Goal: Task Accomplishment & Management: Complete application form

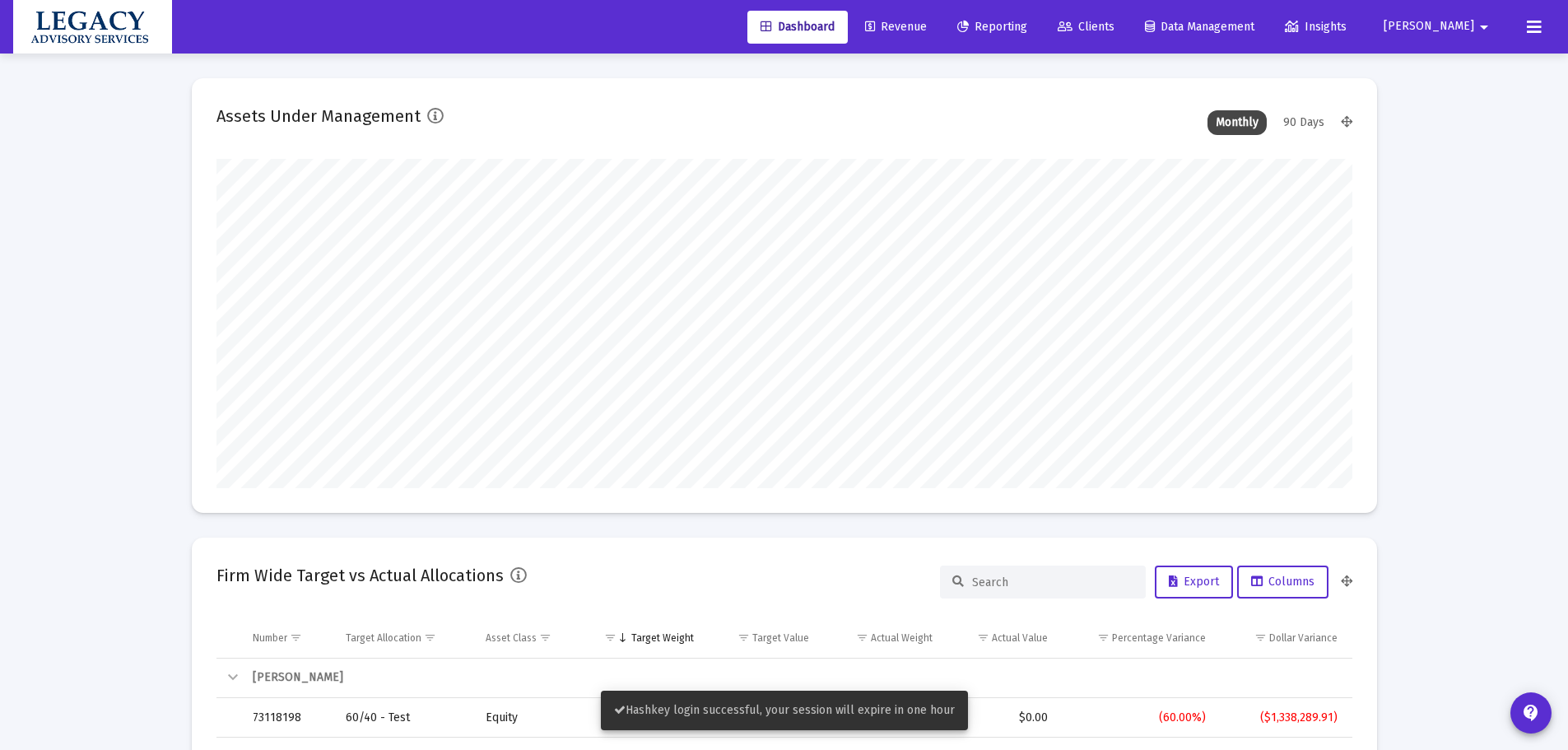
scroll to position [329, 612]
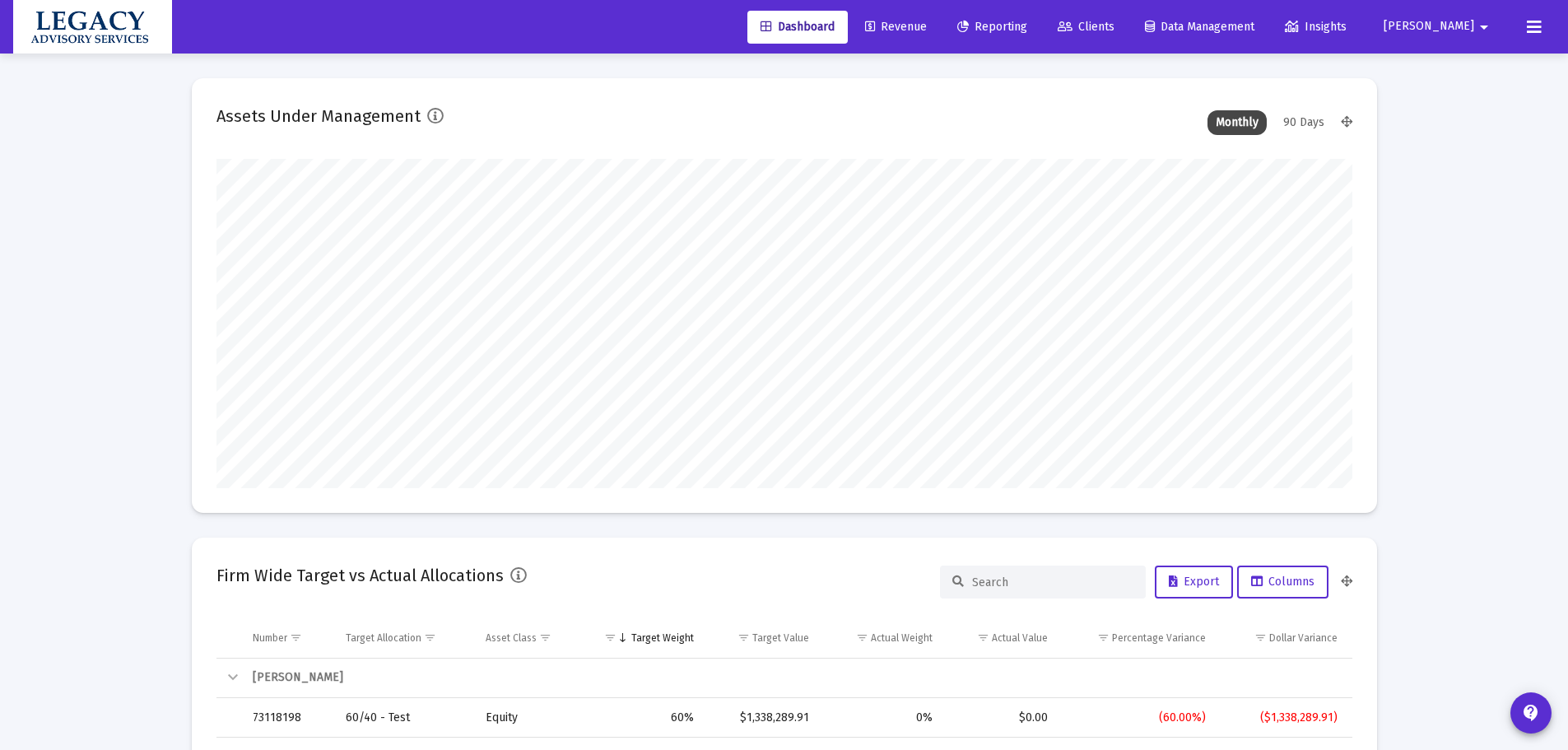
type input "[DATE]"
click at [927, 28] on span "Revenue" at bounding box center [896, 26] width 62 height 14
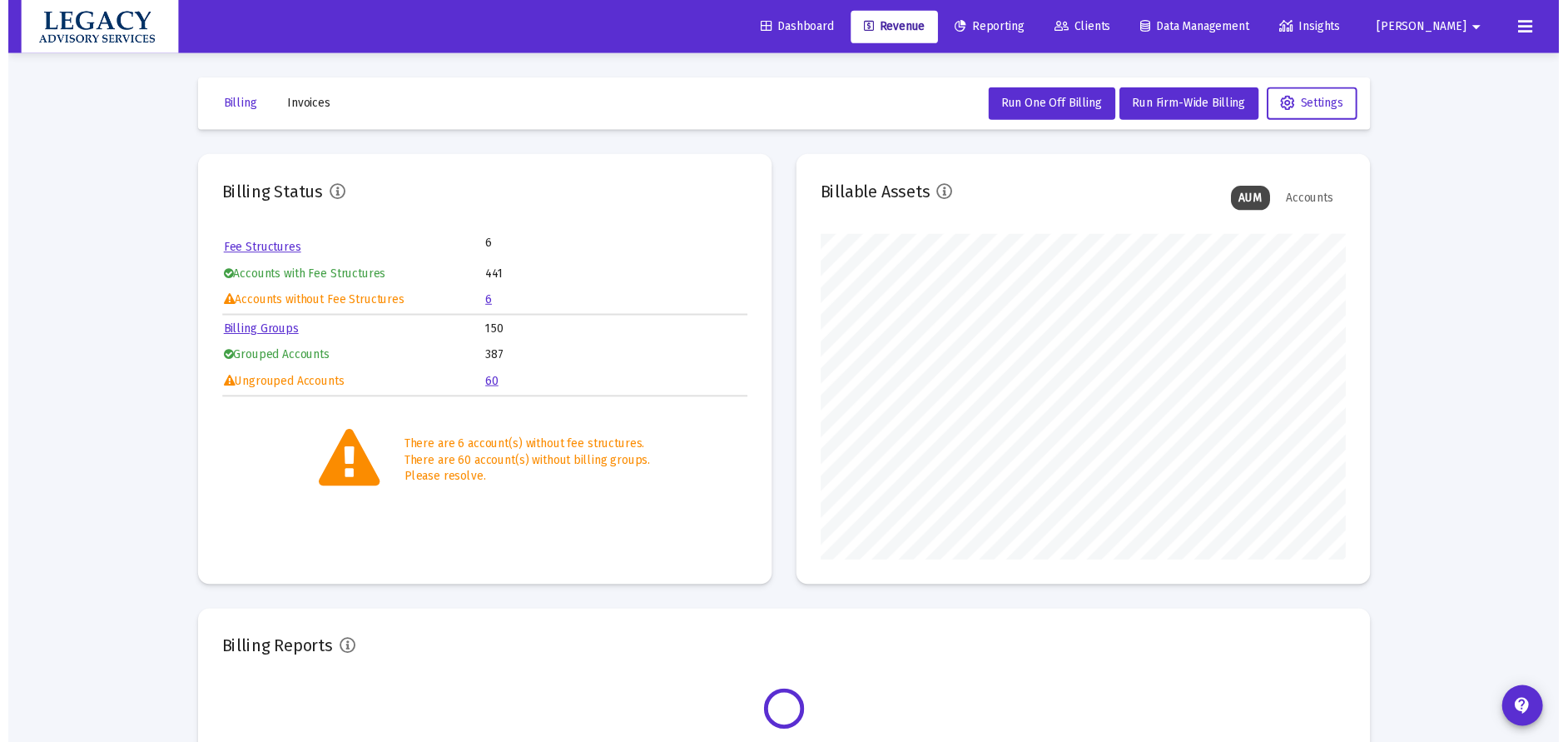
scroll to position [333, 537]
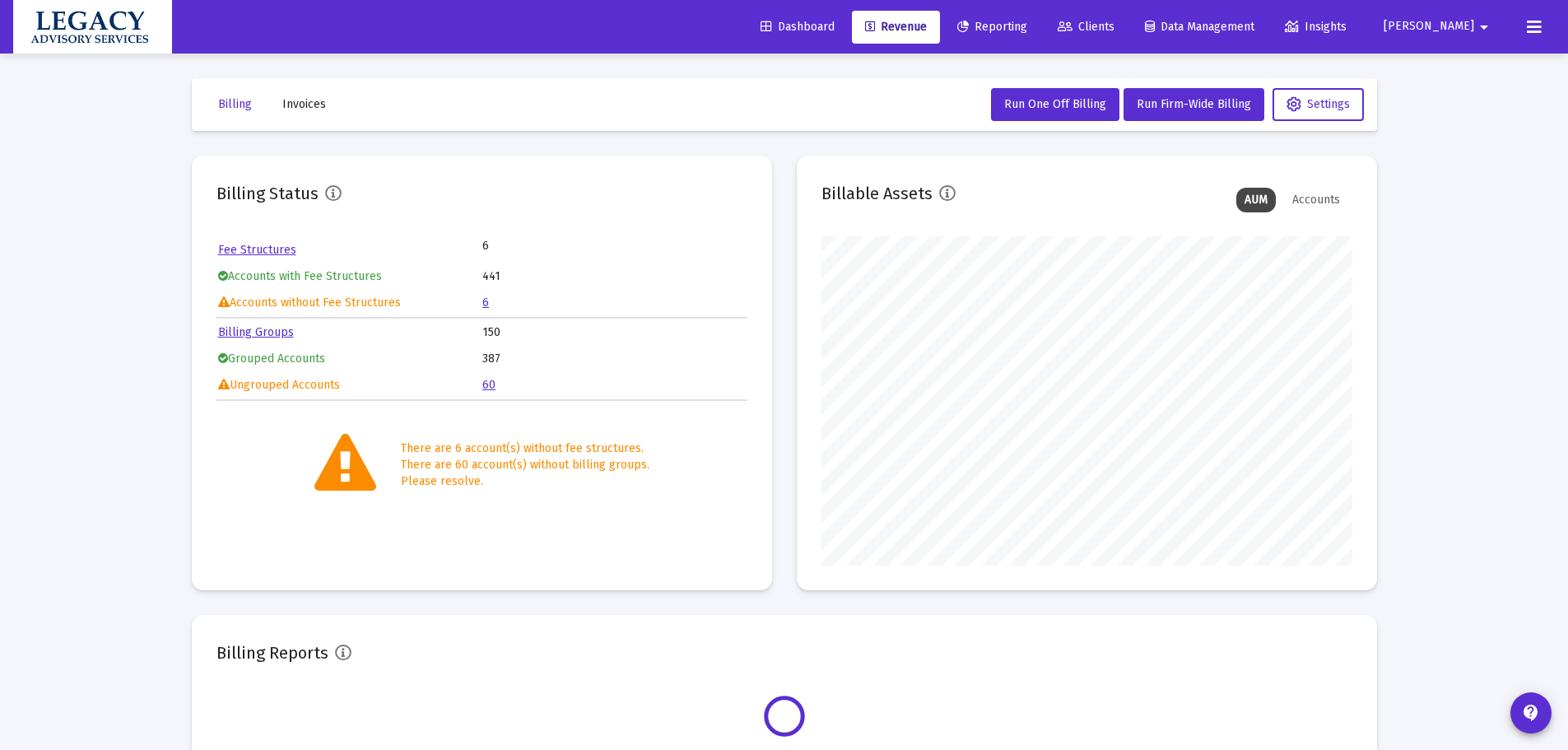
click at [1041, 33] on link "Reporting" at bounding box center [993, 28] width 96 height 33
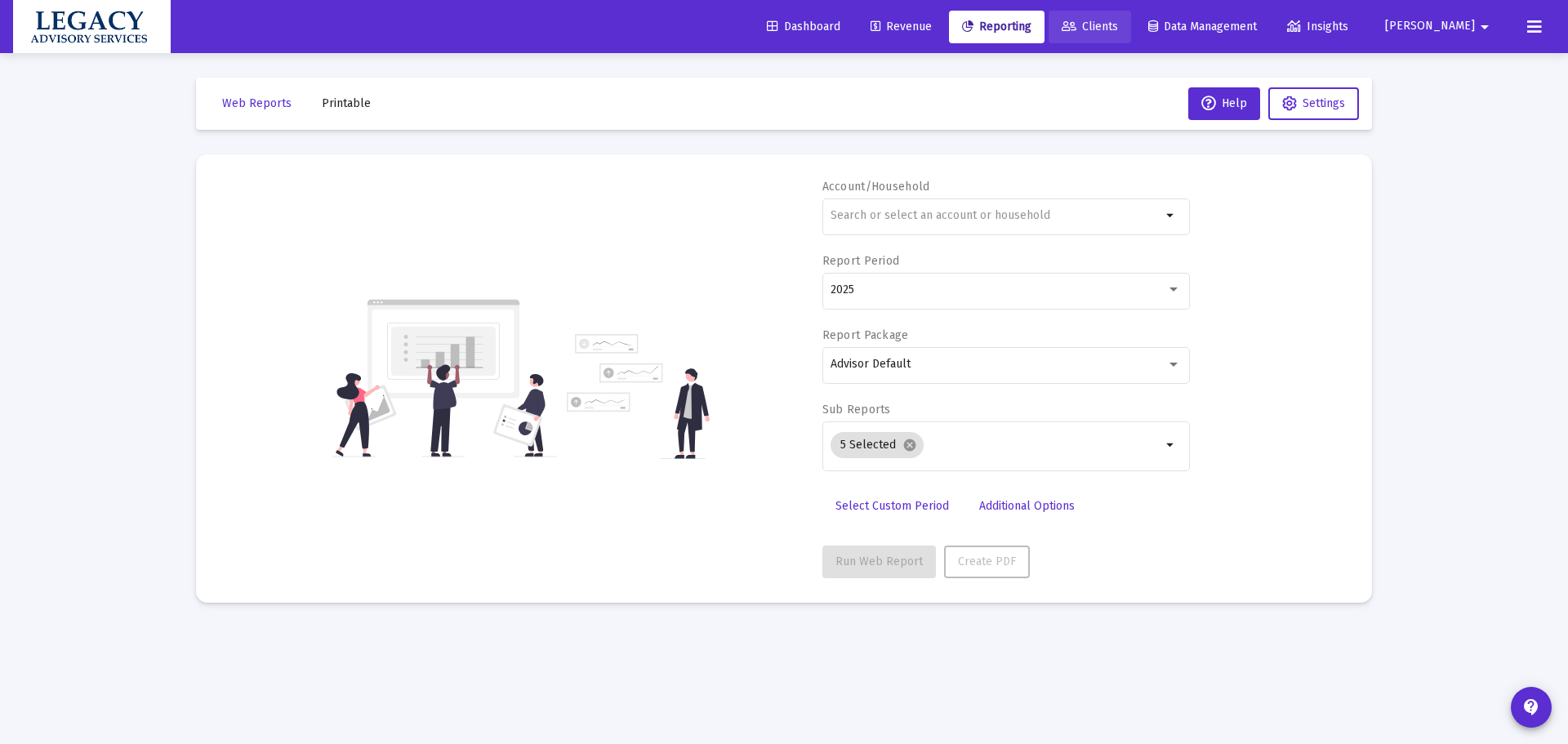
click at [1118, 21] on span "Clients" at bounding box center [1089, 26] width 56 height 14
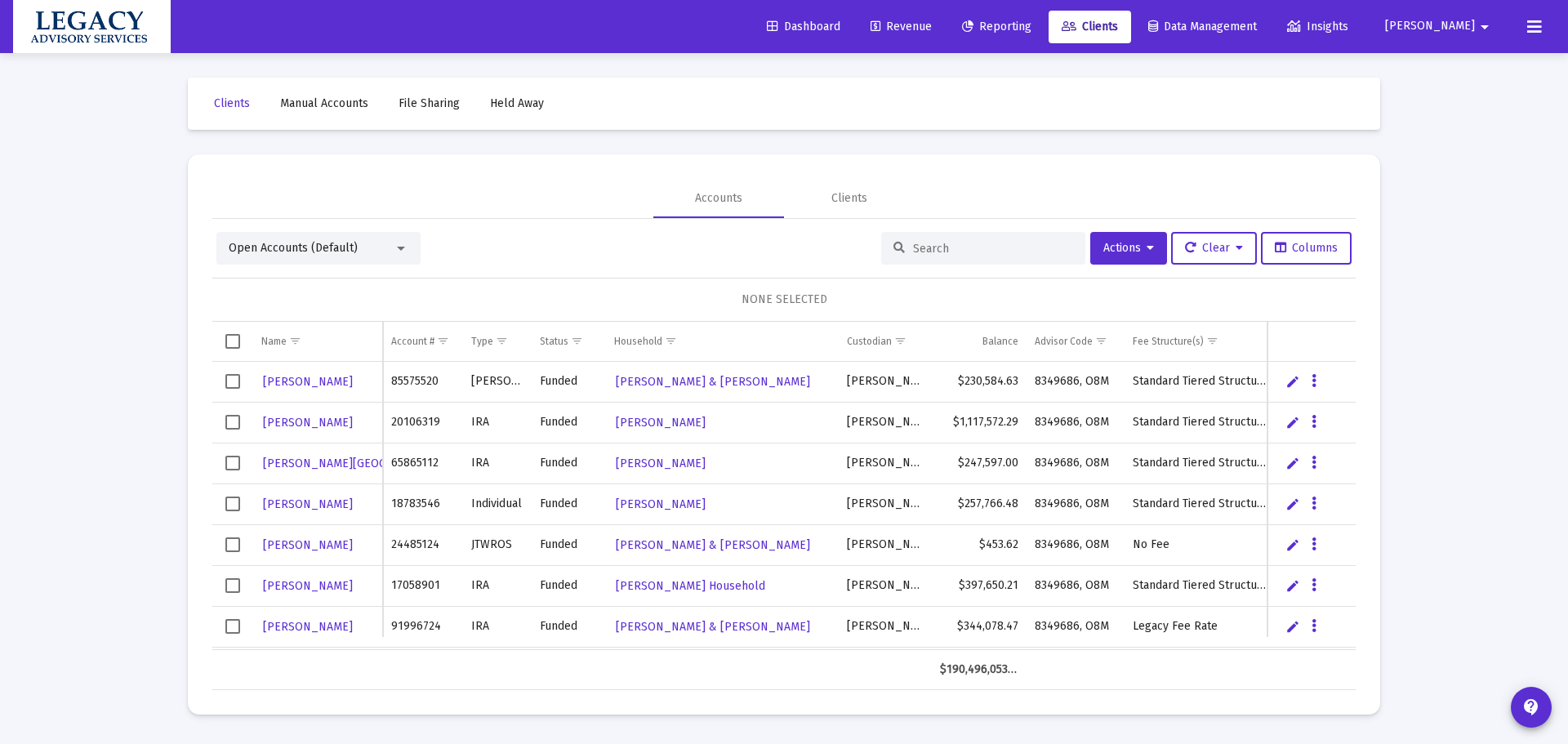
click at [1465, 348] on div "Loading... Clients Manual Accounts File Sharing Held Away Accounts Clients Open…" at bounding box center [784, 372] width 1568 height 744
click at [1444, 312] on div "Loading... Clients Manual Accounts File Sharing Held Away Accounts Clients Open…" at bounding box center [784, 372] width 1568 height 744
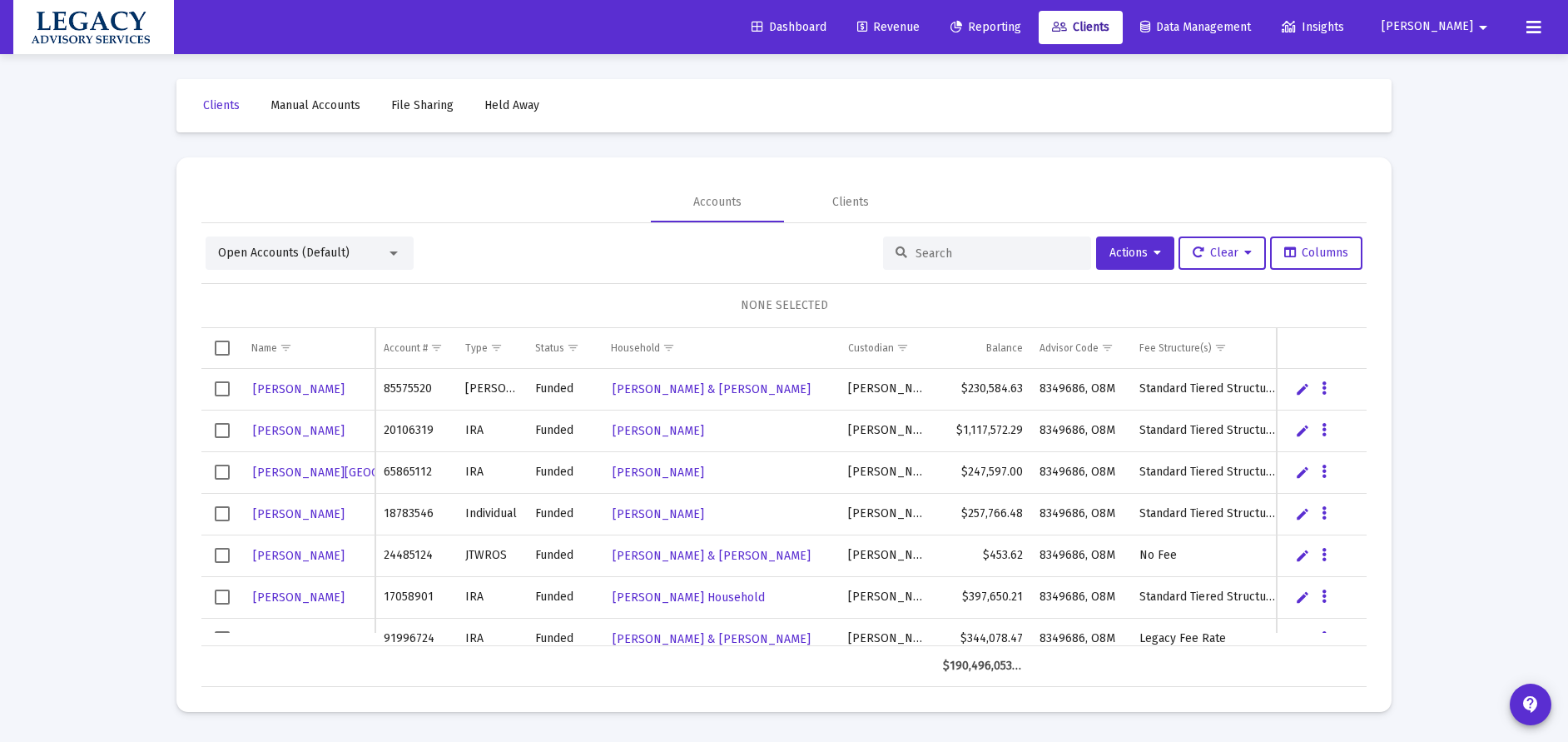
click at [952, 247] on input at bounding box center [997, 253] width 163 height 14
paste input "1027850304"
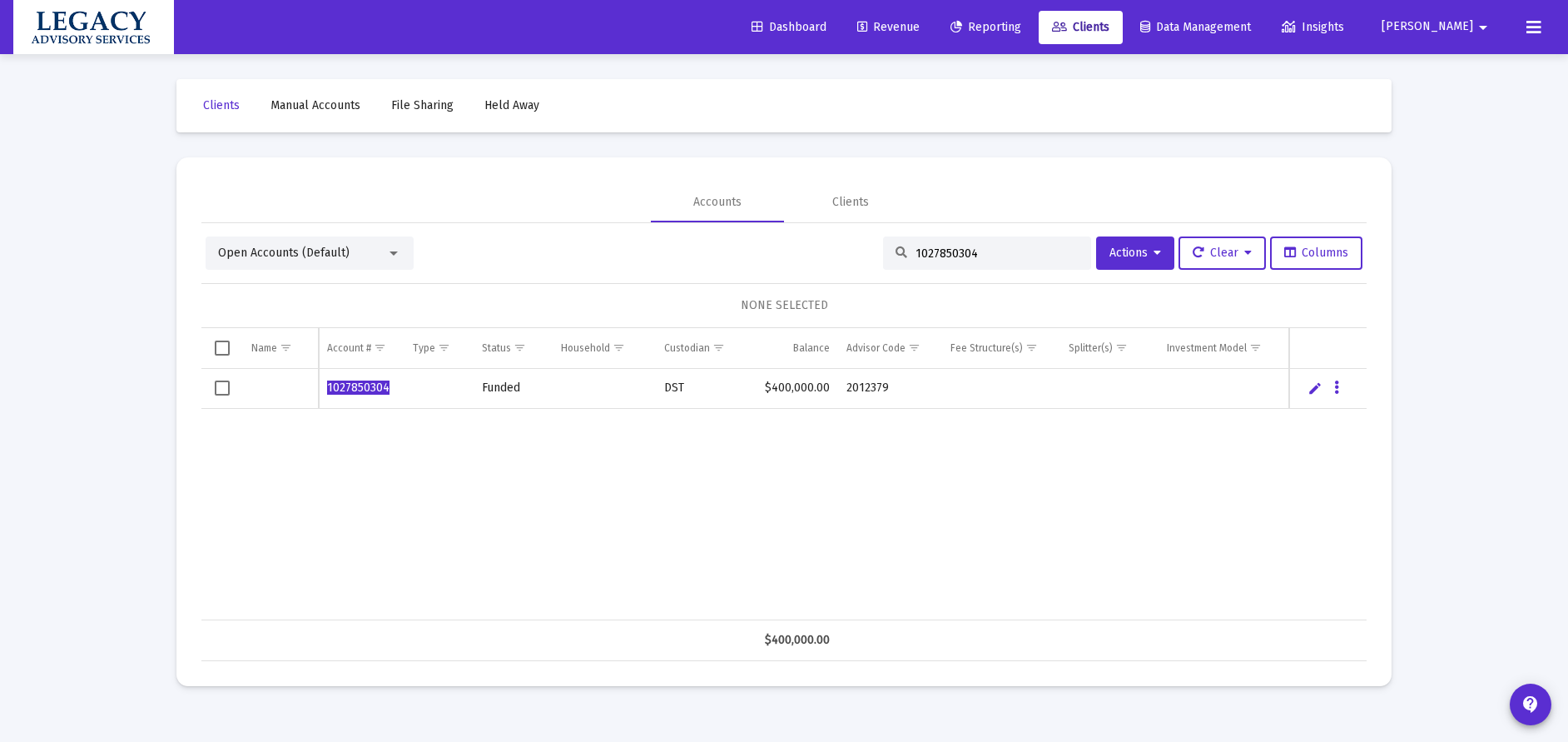
drag, startPoint x: 987, startPoint y: 249, endPoint x: 898, endPoint y: 253, distance: 89.1
click at [898, 253] on div "1027850304" at bounding box center [987, 253] width 208 height 34
type input "1027850304"
drag, startPoint x: 704, startPoint y: 386, endPoint x: 673, endPoint y: 412, distance: 40.5
click at [652, 390] on tr "1027850304 Funded DST $400,000.00 2012379" at bounding box center [784, 389] width 1165 height 40
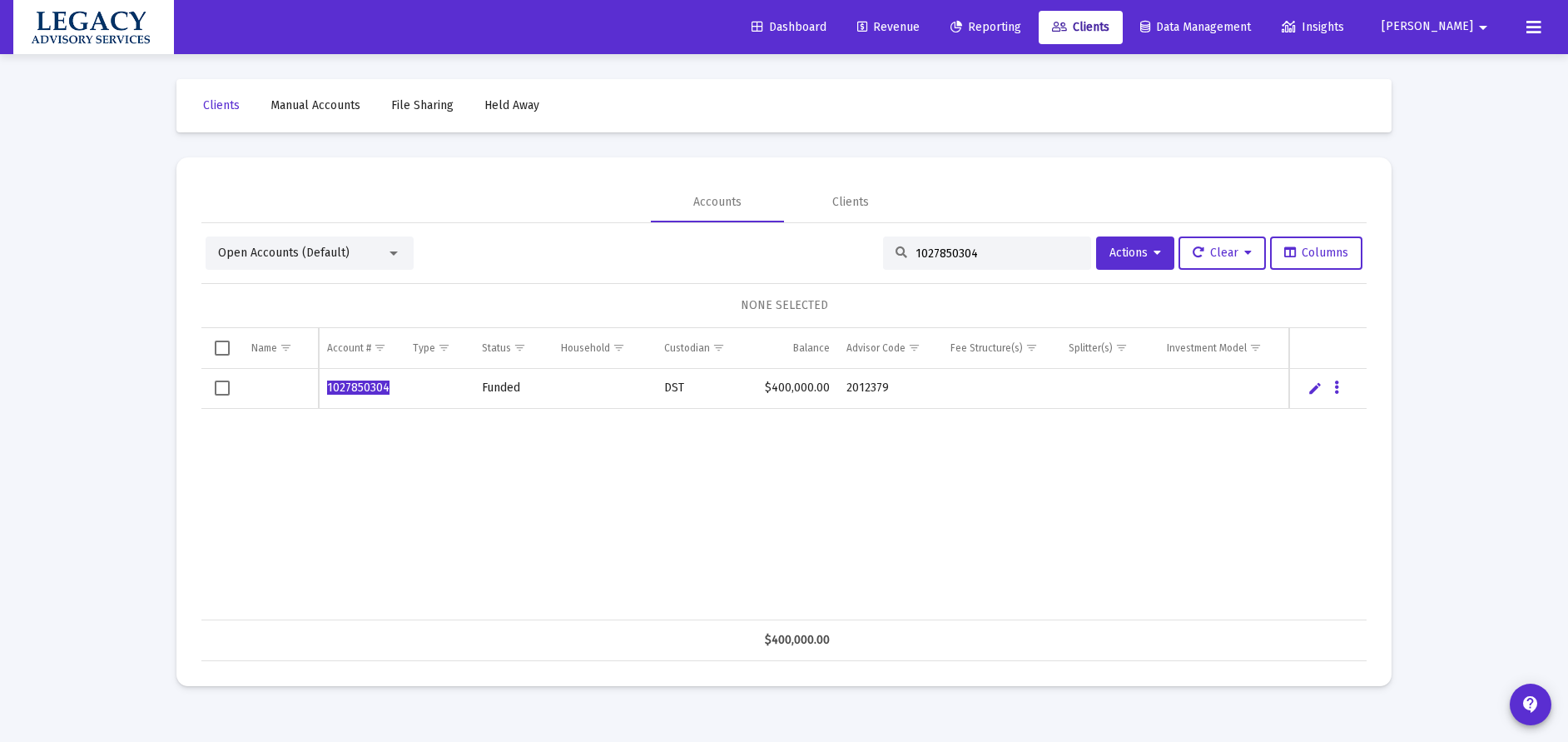
click at [702, 442] on div "1027850304 Funded DST $400,000.00 2012379" at bounding box center [784, 495] width 1165 height 251
click at [1122, 34] on link "Clients" at bounding box center [1081, 28] width 84 height 34
click at [324, 113] on link "Manual Accounts" at bounding box center [316, 106] width 116 height 34
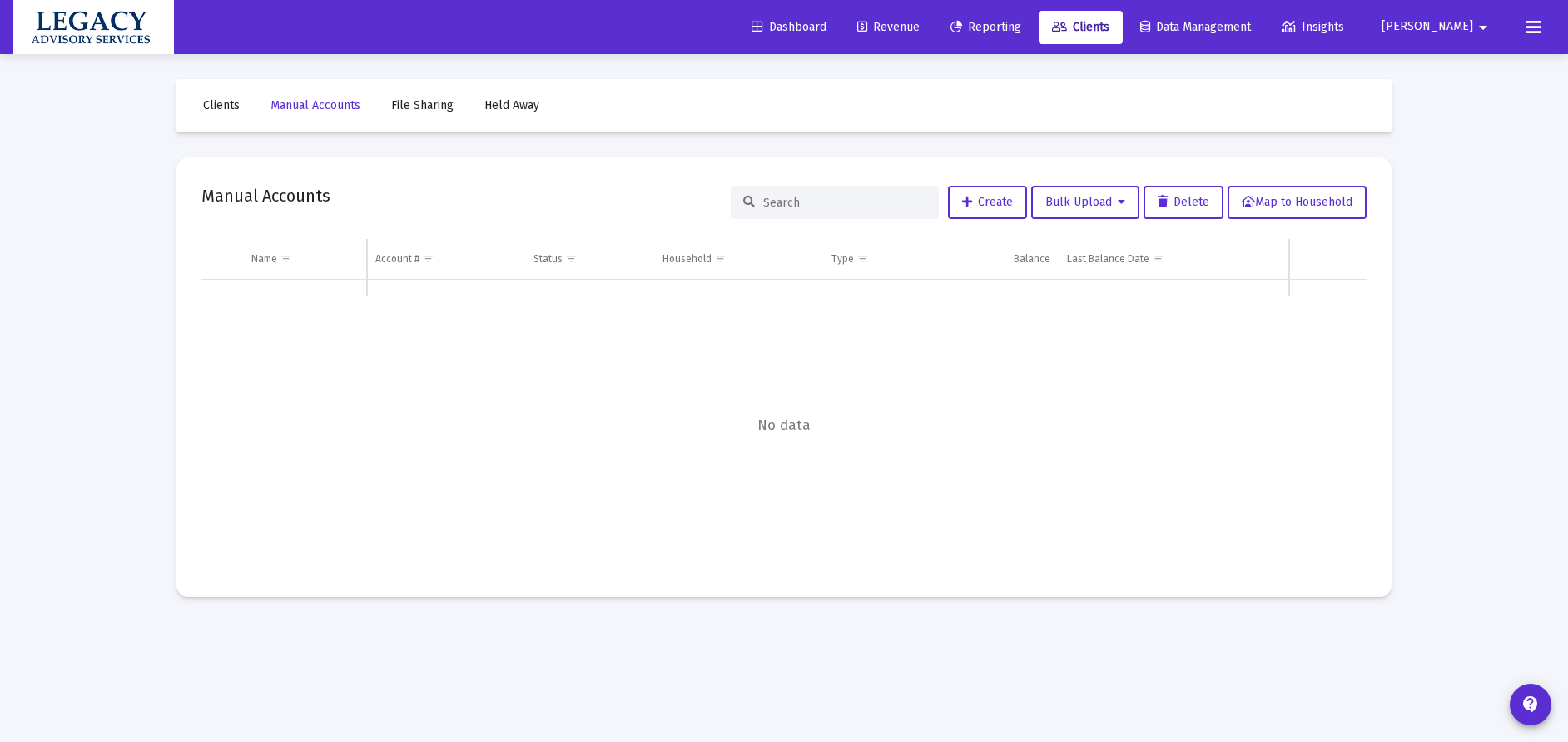
drag, startPoint x: 777, startPoint y: 436, endPoint x: 870, endPoint y: 440, distance: 93.1
click at [870, 440] on div "Data grid" at bounding box center [784, 425] width 1165 height 293
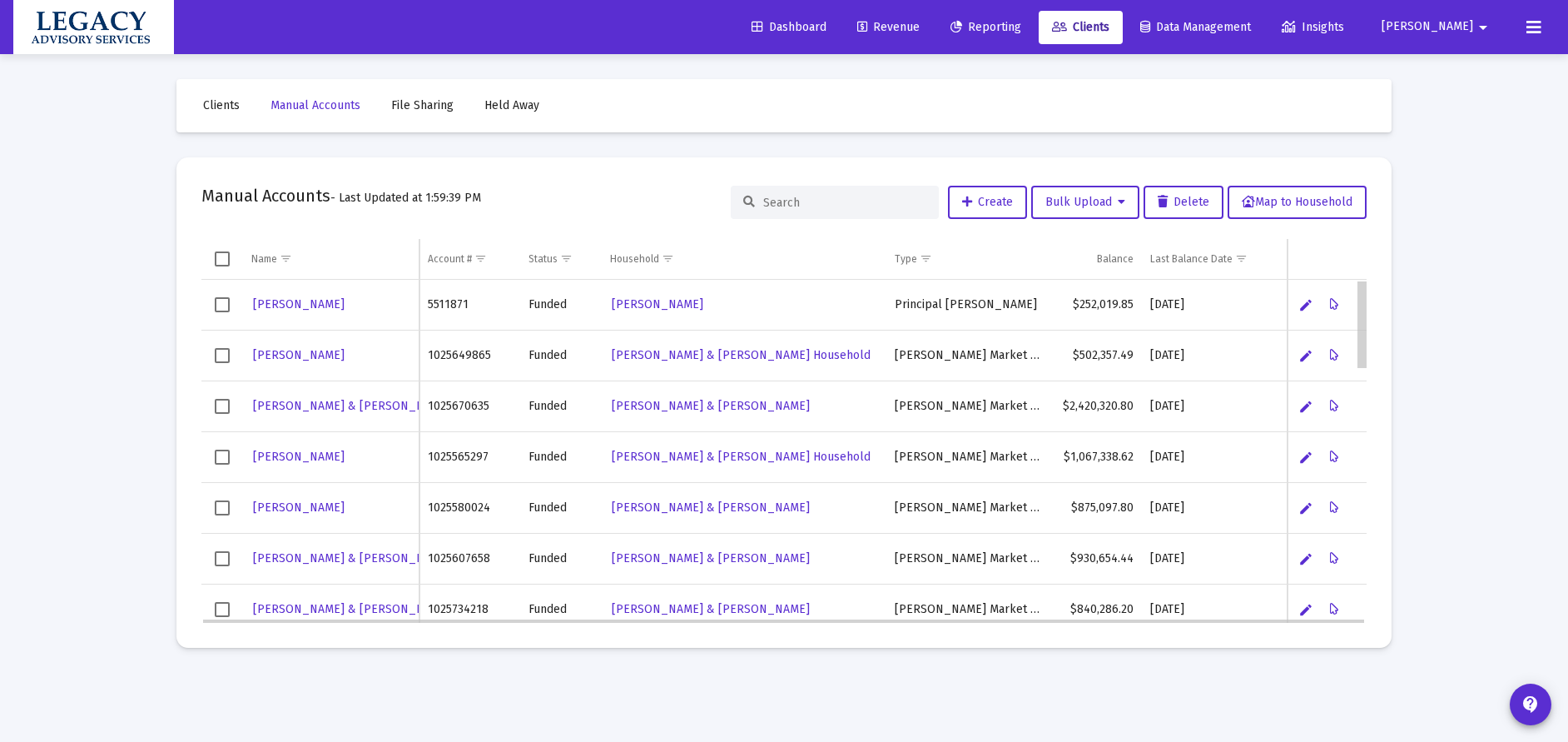
drag, startPoint x: 1363, startPoint y: 304, endPoint x: 1366, endPoint y: 248, distance: 56.1
click at [1366, 248] on body "Dashboard Revenue Reporting Clients Data Management Insights [PERSON_NAME] arro…" at bounding box center [784, 371] width 1568 height 742
click at [995, 200] on span "Create" at bounding box center [987, 201] width 51 height 14
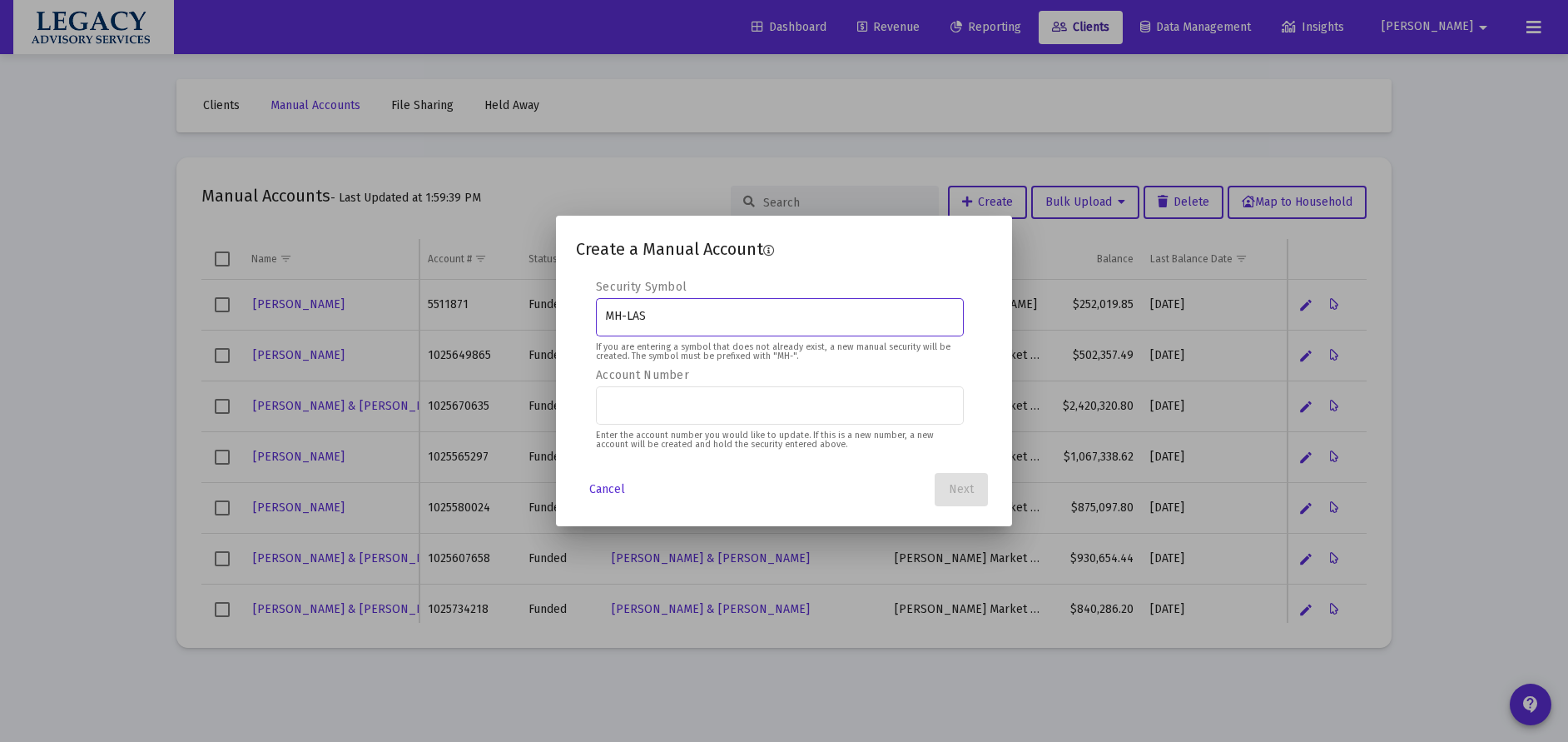
type input "MH-LAS"
drag, startPoint x: 667, startPoint y: 315, endPoint x: 628, endPoint y: 313, distance: 39.1
click at [628, 313] on input "MH-LAS" at bounding box center [780, 316] width 350 height 13
click at [660, 313] on input "MH-LAS" at bounding box center [780, 316] width 350 height 13
click at [667, 313] on input "MH-LAS" at bounding box center [780, 316] width 350 height 13
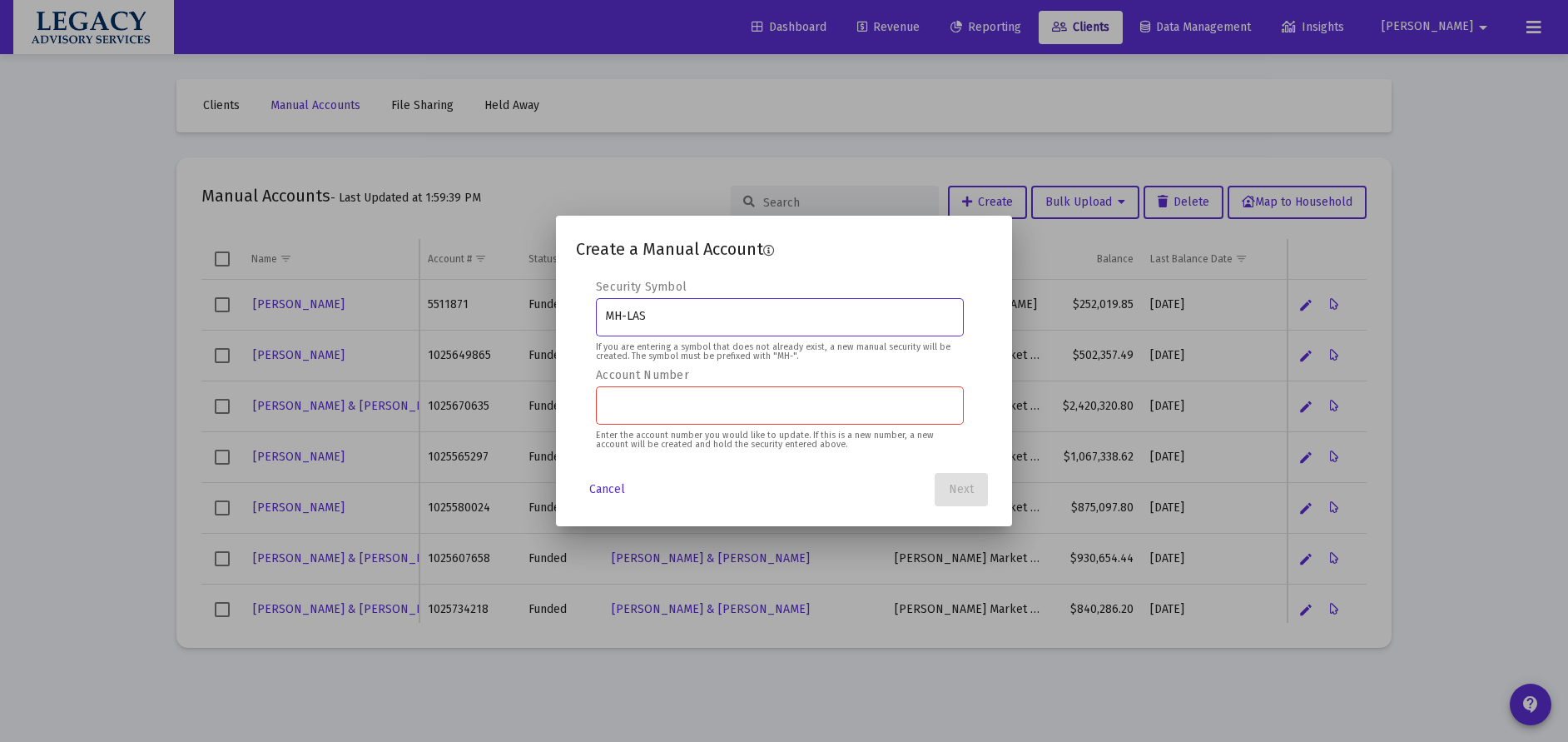
click at [639, 409] on input "Account Number" at bounding box center [780, 405] width 350 height 13
type input "123123123123"
click at [961, 483] on span "Next" at bounding box center [961, 488] width 25 height 14
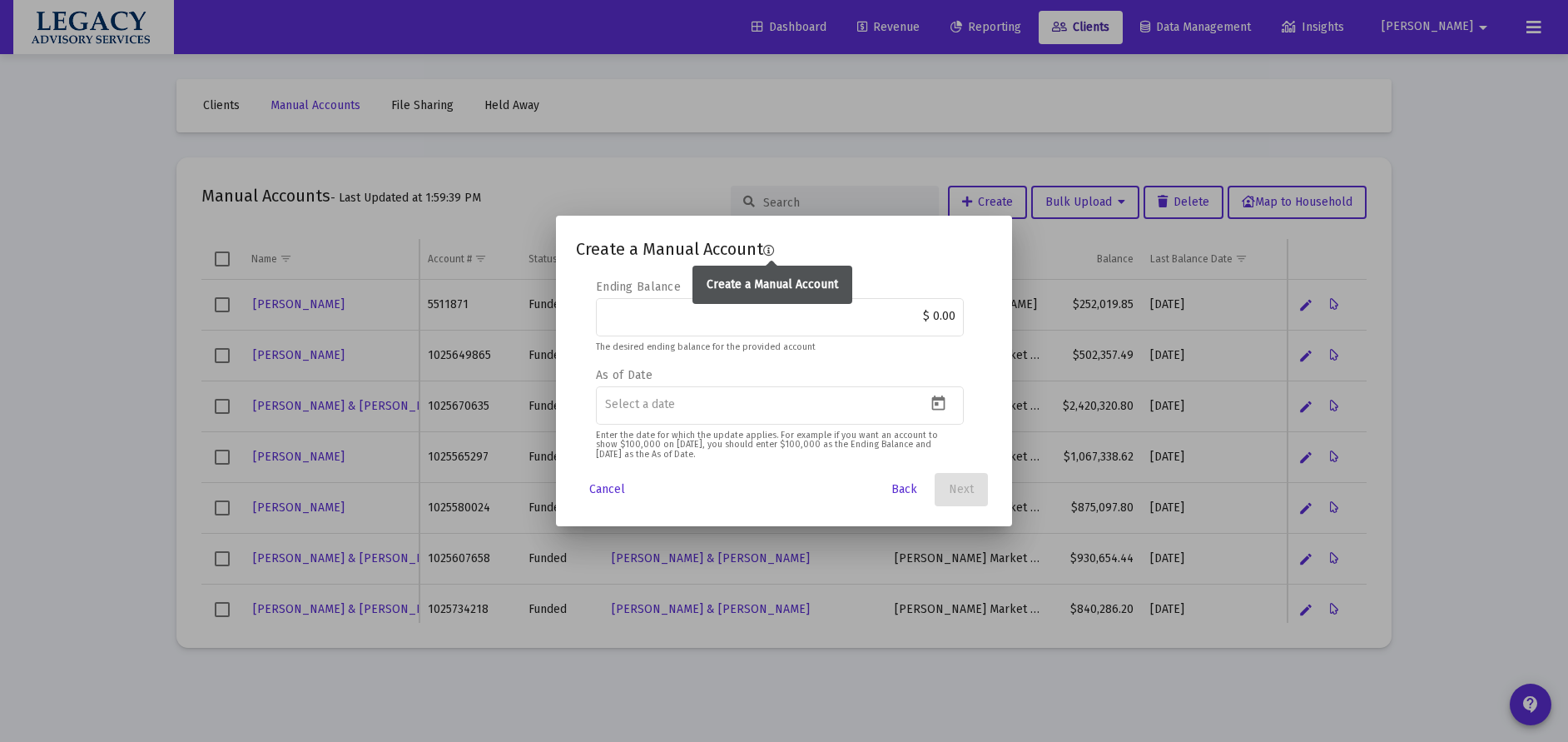
drag, startPoint x: 578, startPoint y: 250, endPoint x: 769, endPoint y: 252, distance: 191.0
click at [769, 252] on div "Create a Manual Account" at bounding box center [784, 248] width 416 height 26
click at [619, 283] on label "Ending Balance" at bounding box center [638, 286] width 85 height 14
click at [619, 309] on input "$ 0.00" at bounding box center [780, 316] width 350 height 13
click at [619, 283] on label "Ending Balance" at bounding box center [638, 286] width 85 height 14
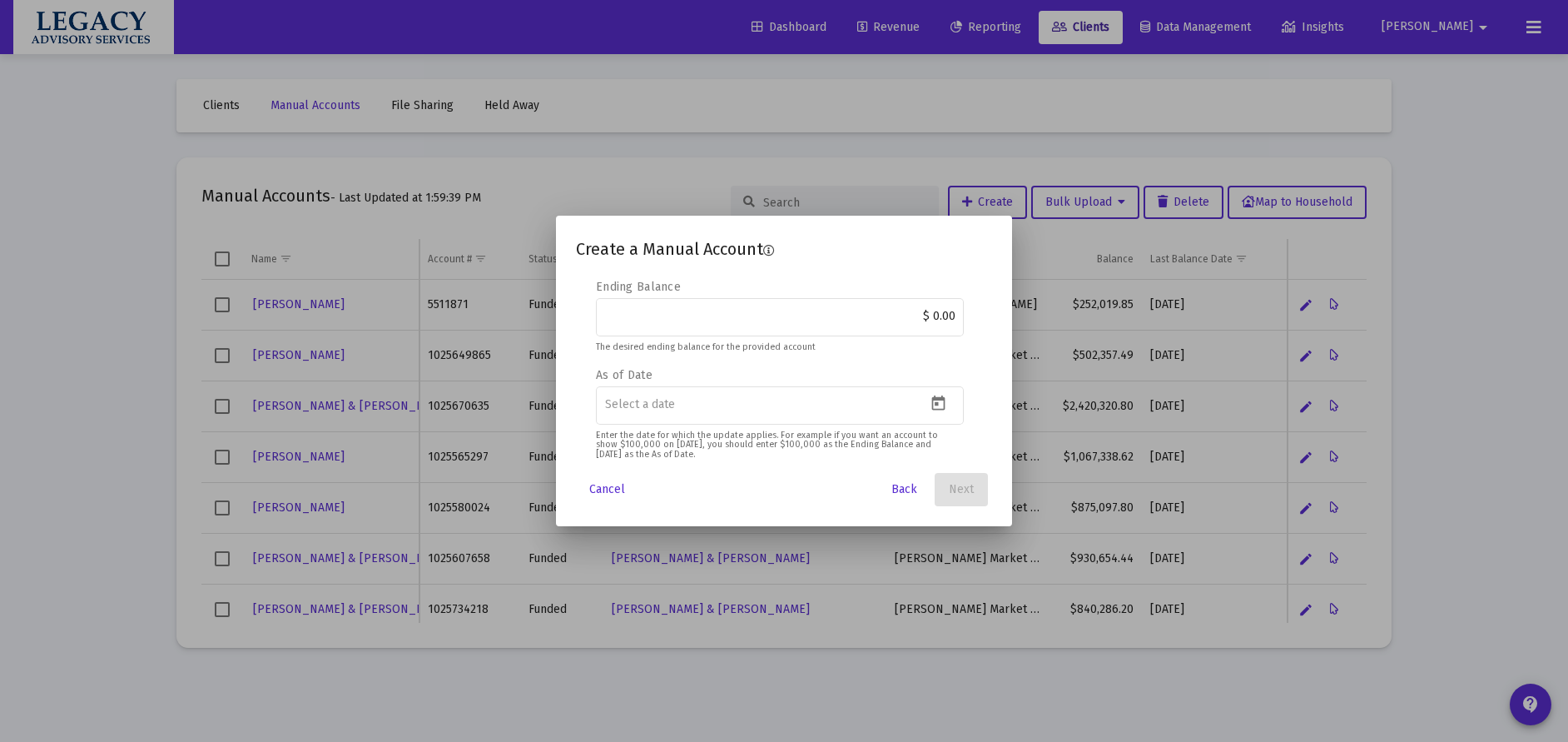
click at [619, 309] on input "$ 0.00" at bounding box center [780, 316] width 350 height 13
click at [711, 287] on div "Ending Balance $ 0.00 The desired ending balance for the provided account" at bounding box center [779, 317] width 368 height 76
drag, startPoint x: 568, startPoint y: 245, endPoint x: 760, endPoint y: 250, distance: 192.1
click at [760, 250] on mat-dialog-container "Create a Manual Account Editable create 2 3 4 Security Symbol MH-LAS If you are…" at bounding box center [783, 370] width 456 height 310
click at [887, 321] on input "$ 0.00" at bounding box center [780, 316] width 350 height 13
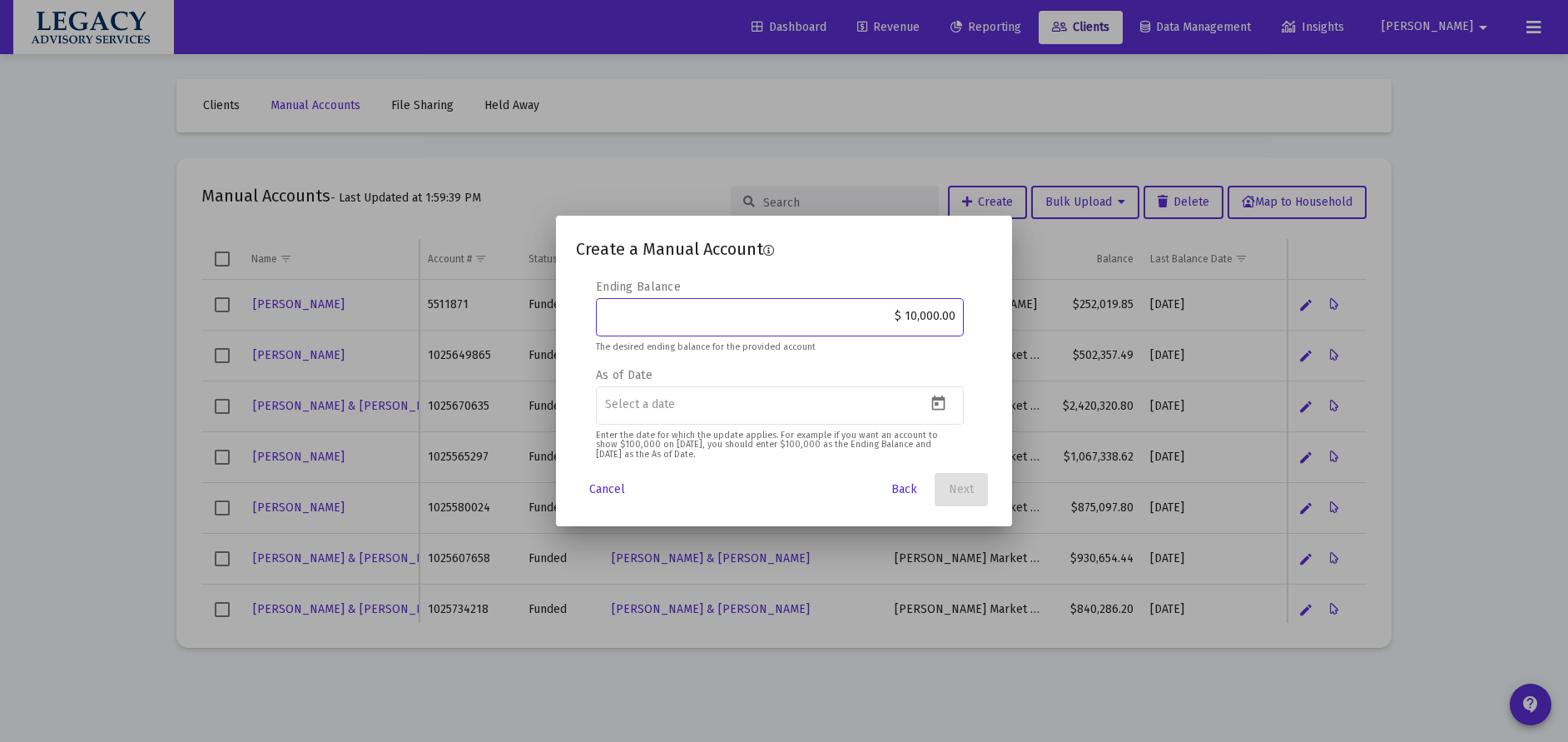
type input "$ 100,000.00"
click at [943, 413] on button "Open calendar" at bounding box center [939, 404] width 24 height 24
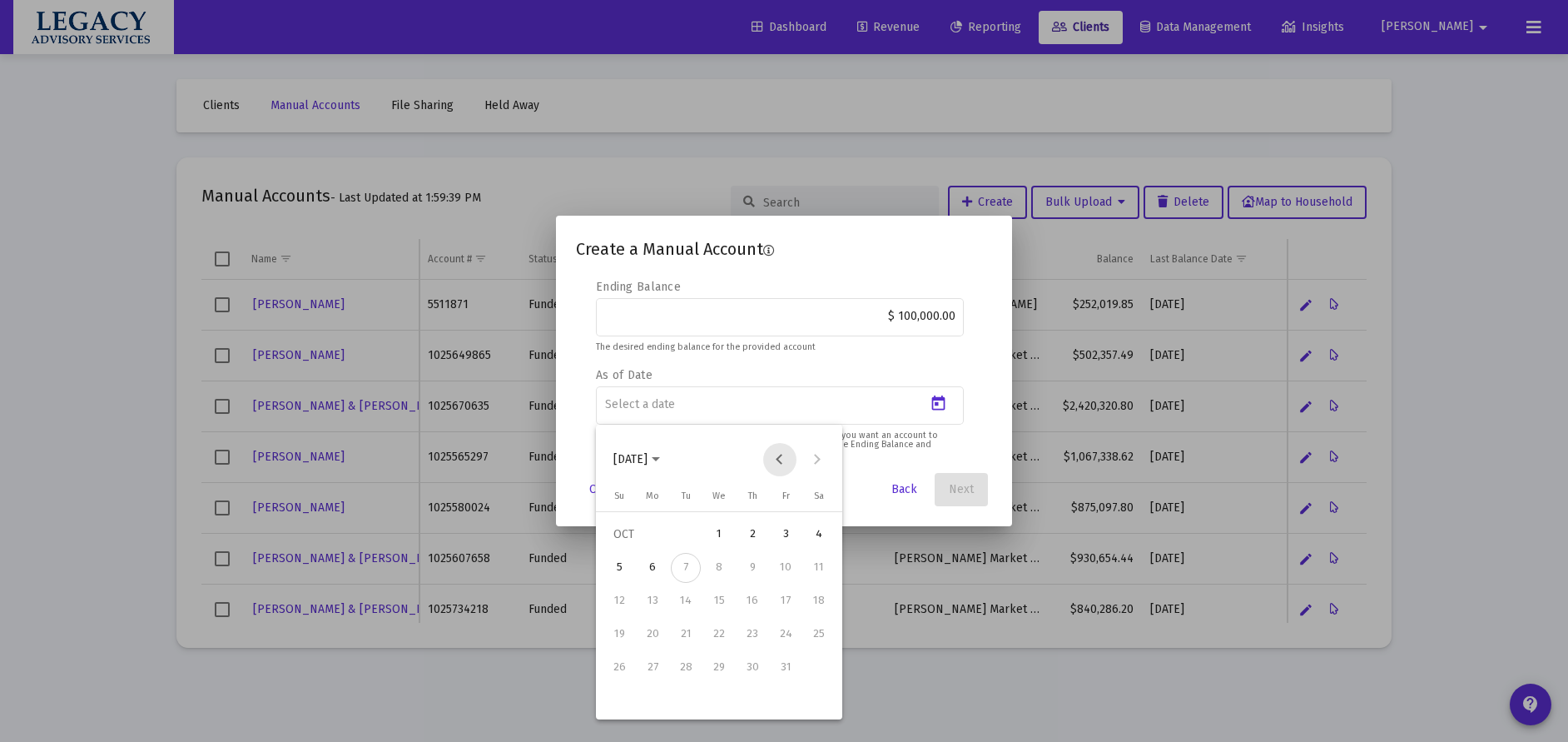
click at [772, 467] on button "Previous month" at bounding box center [780, 460] width 34 height 34
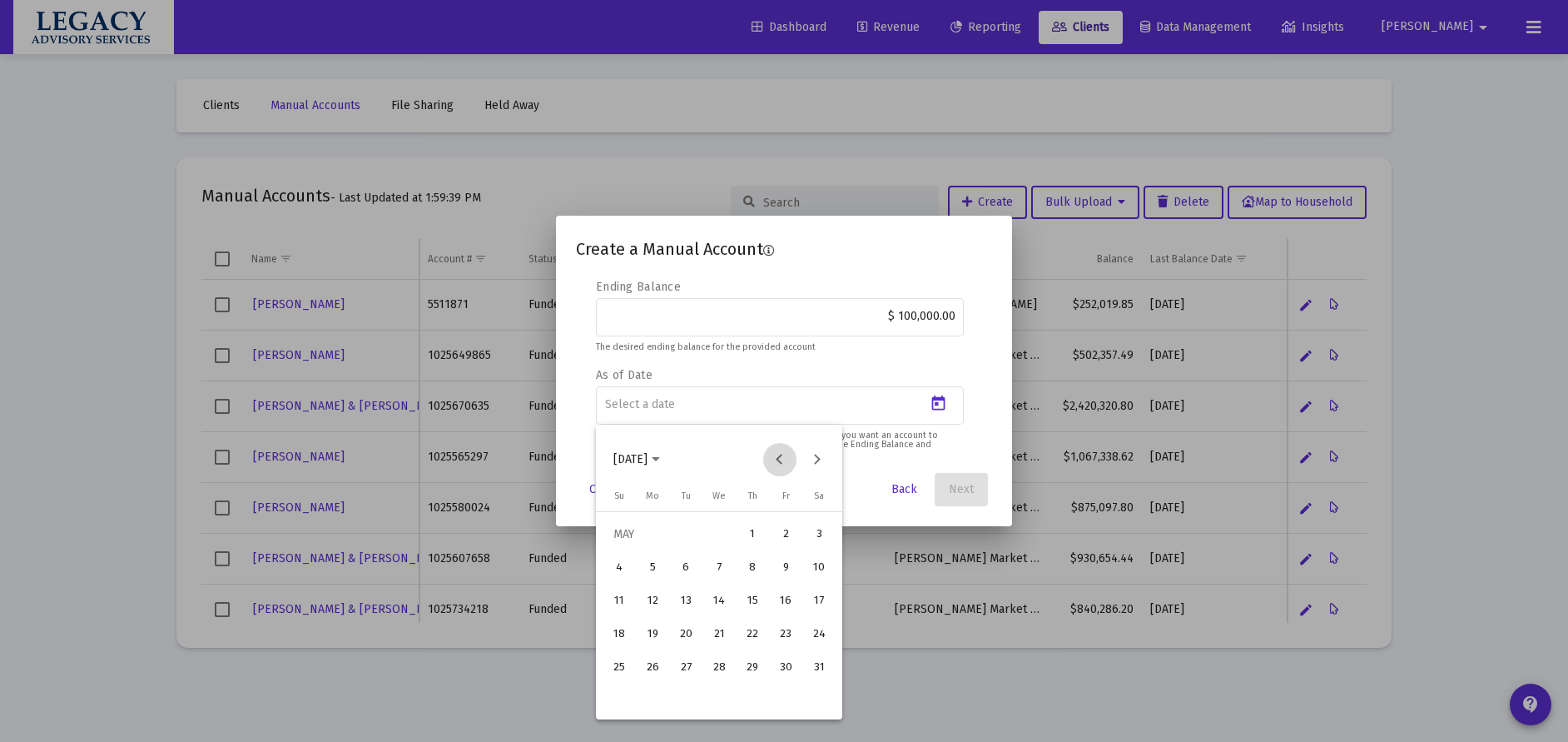
click at [772, 467] on button "Previous month" at bounding box center [780, 460] width 34 height 34
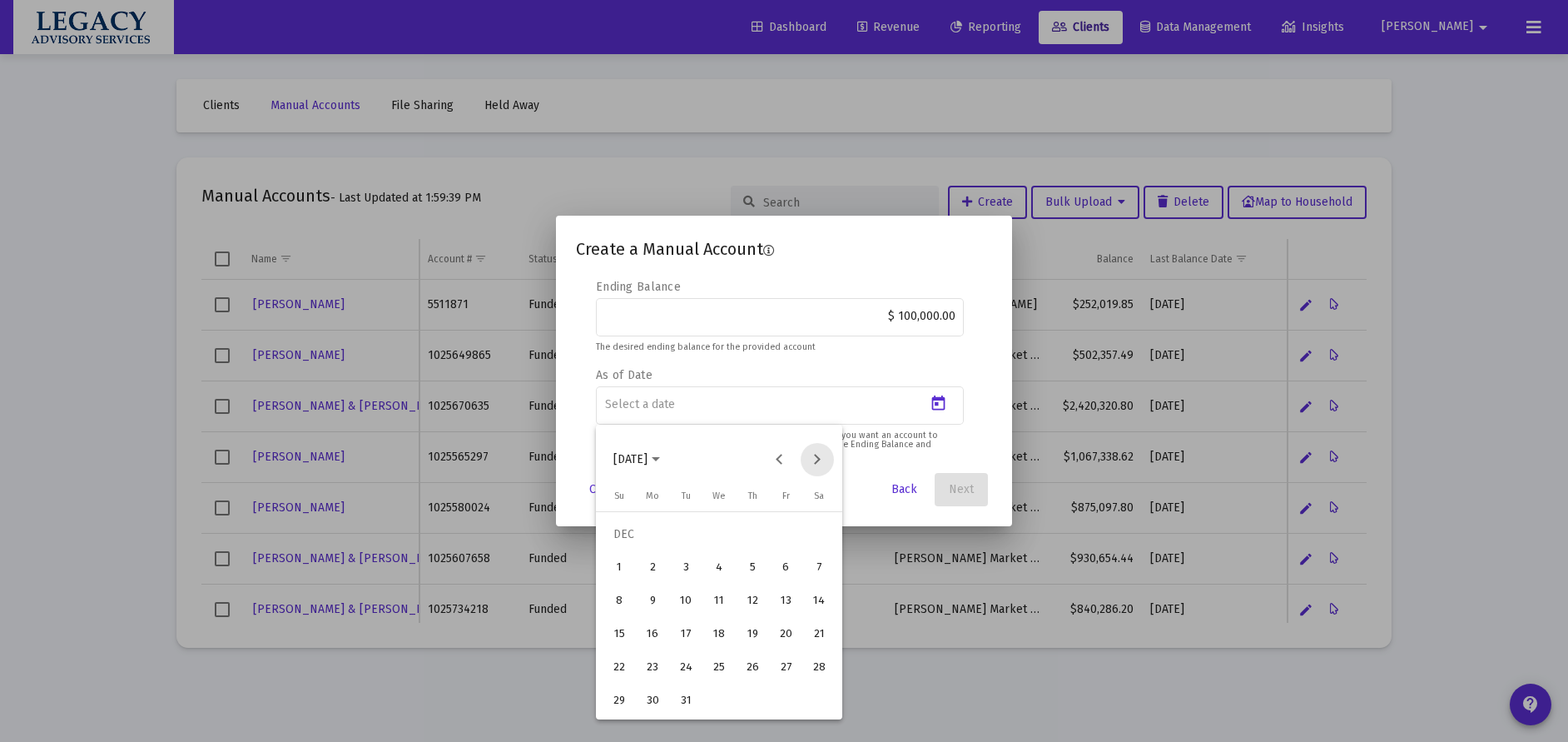
click at [821, 453] on button "Next month" at bounding box center [818, 460] width 34 height 34
click at [773, 459] on button "Previous month" at bounding box center [780, 460] width 34 height 34
click at [823, 459] on button "Next month" at bounding box center [818, 460] width 34 height 34
click at [717, 532] on div "1" at bounding box center [719, 534] width 30 height 30
type input "[DATE]"
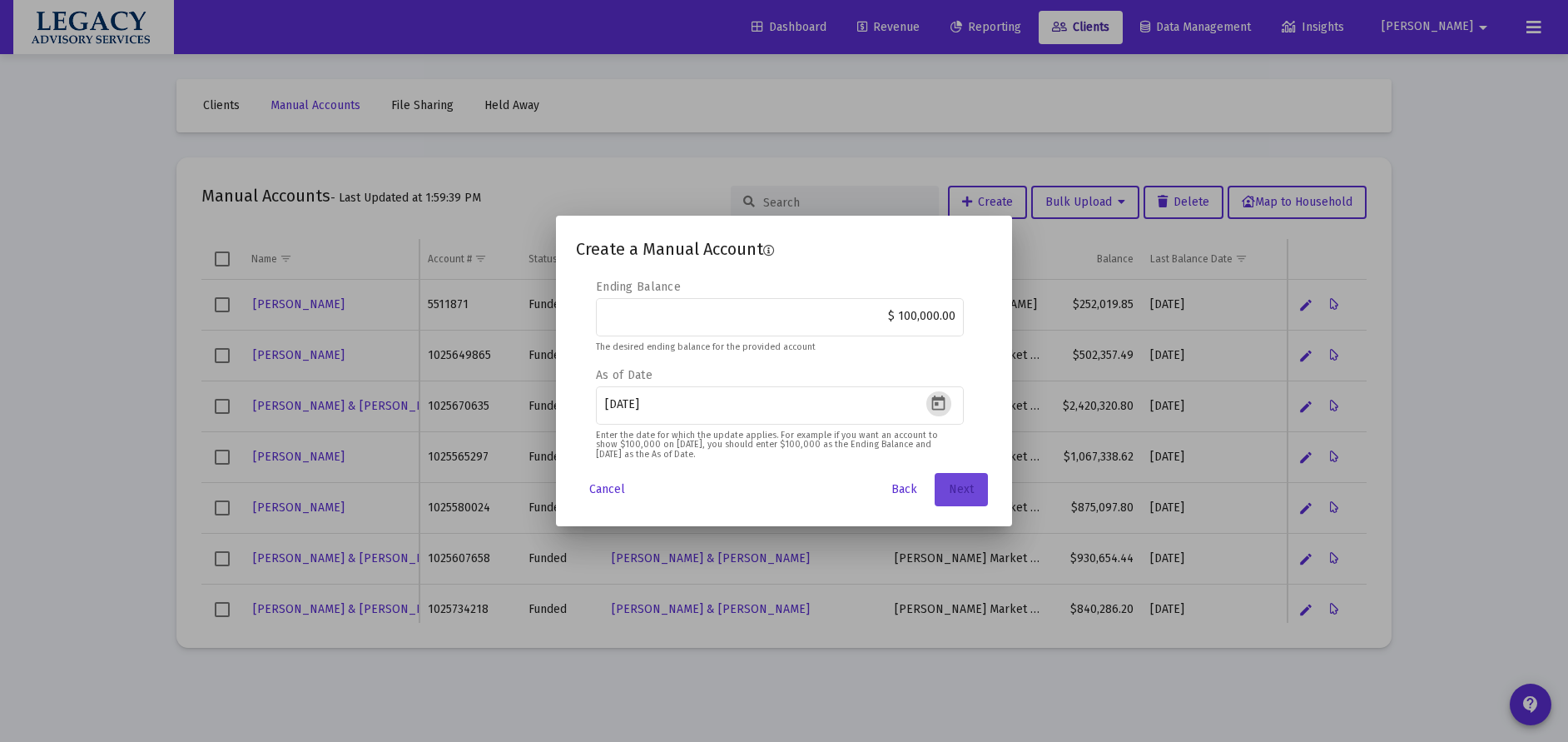
click at [965, 485] on span "Next" at bounding box center [961, 488] width 25 height 14
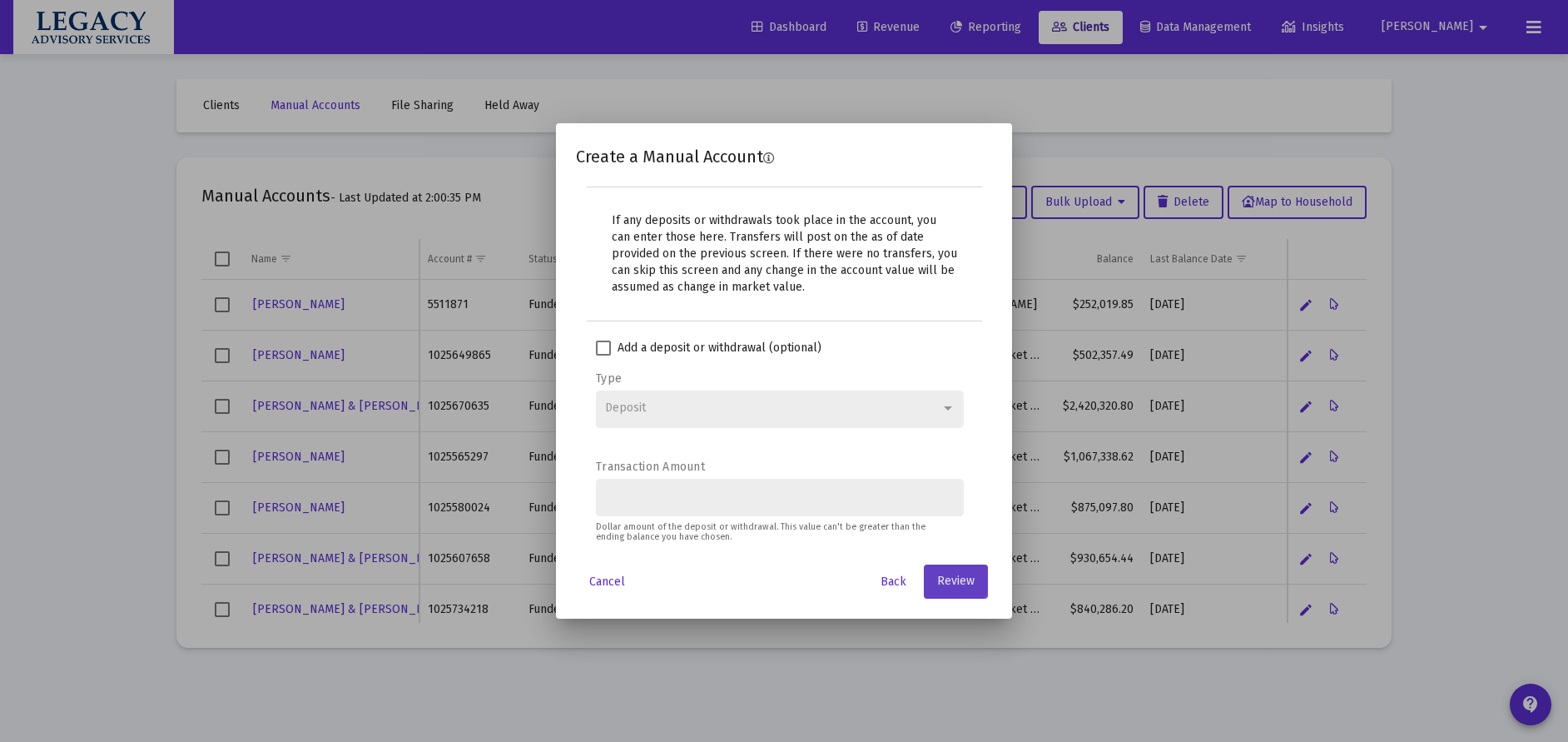
click at [622, 354] on span "Add a deposit or withdrawal (optional)" at bounding box center [719, 348] width 204 height 20
click at [603, 355] on input "Add a deposit or withdrawal (optional)" at bounding box center [602, 355] width 1 height 1
checkbox input "true"
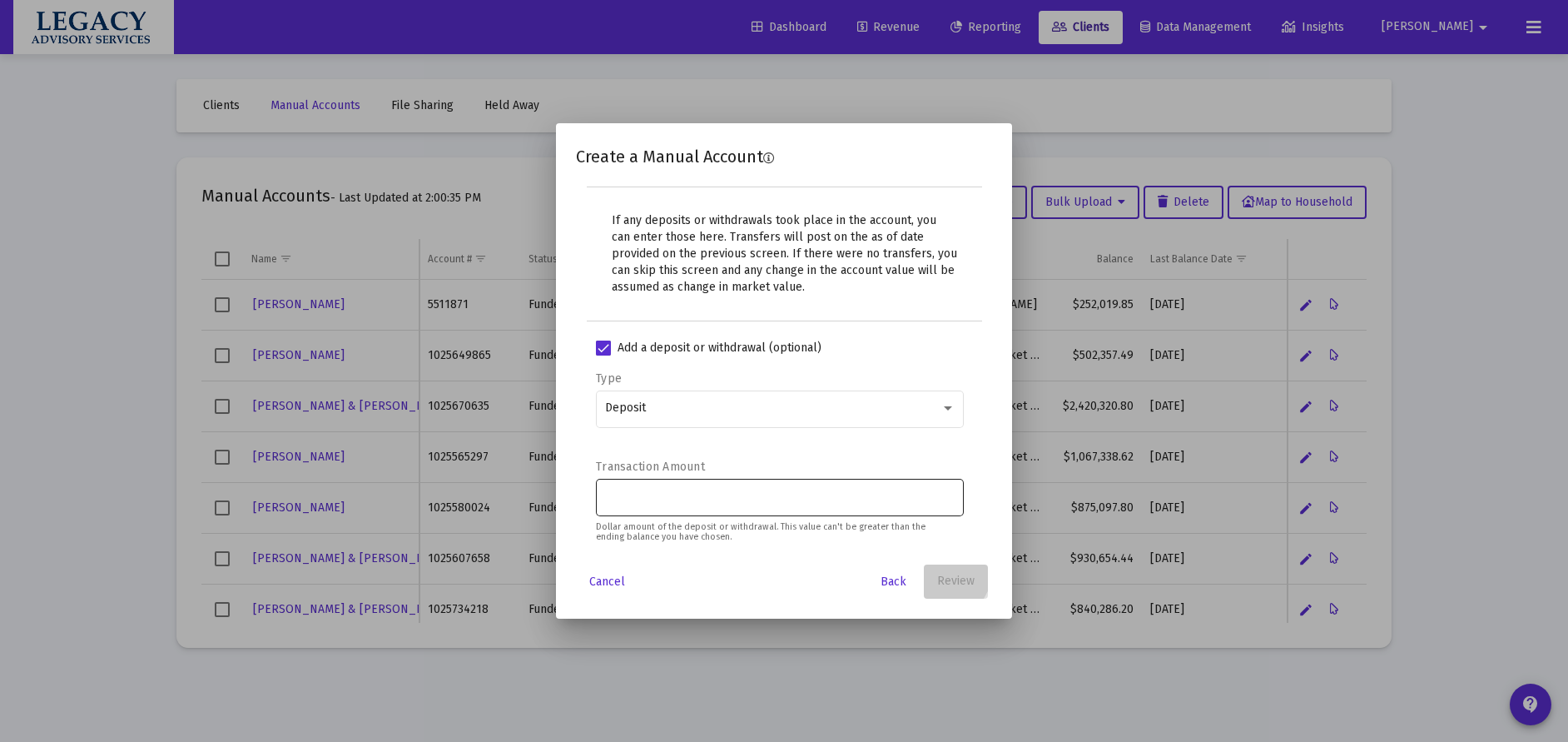
click at [716, 499] on input "Transaction Amount" at bounding box center [780, 496] width 350 height 13
type input "$ 100,000.00"
click at [682, 444] on mat-form-field "Deposit" at bounding box center [779, 416] width 368 height 59
click at [956, 587] on span "Review" at bounding box center [955, 581] width 37 height 14
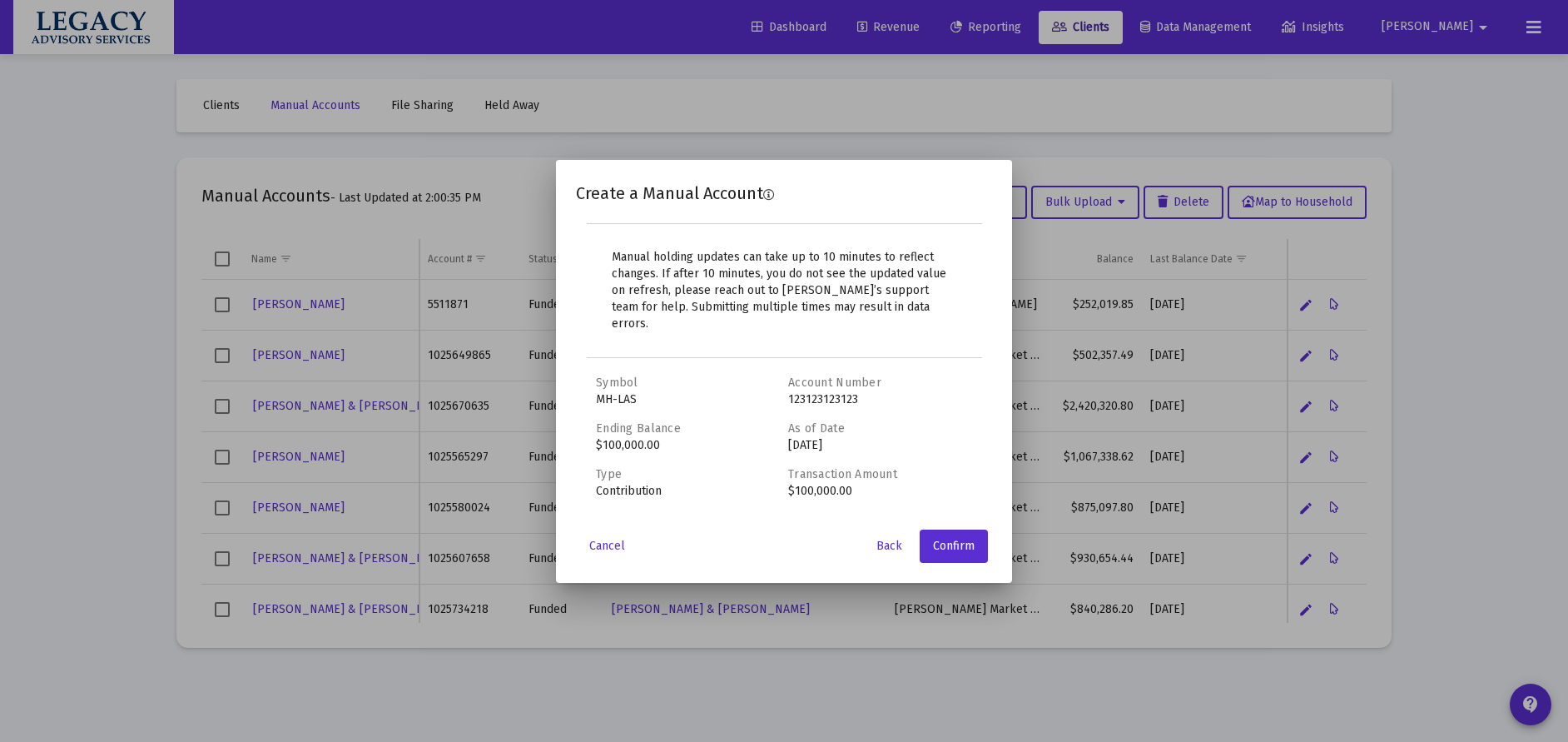
drag, startPoint x: 878, startPoint y: 488, endPoint x: 582, endPoint y: 377, distance: 316.1
click at [582, 377] on div "Security Symbol MH-LAS If you are entering a symbol that does not already exist…" at bounding box center [784, 447] width 416 height 145
click at [731, 400] on div "Symbol MH-LAS Account Number 123123123123 Ending Balance $100,000.00 As of Date…" at bounding box center [784, 437] width 377 height 125
drag, startPoint x: 662, startPoint y: 435, endPoint x: 606, endPoint y: 421, distance: 57.7
click at [588, 438] on div "Security Symbol MH-LAS If you are entering a symbol that does not already exist…" at bounding box center [784, 447] width 416 height 145
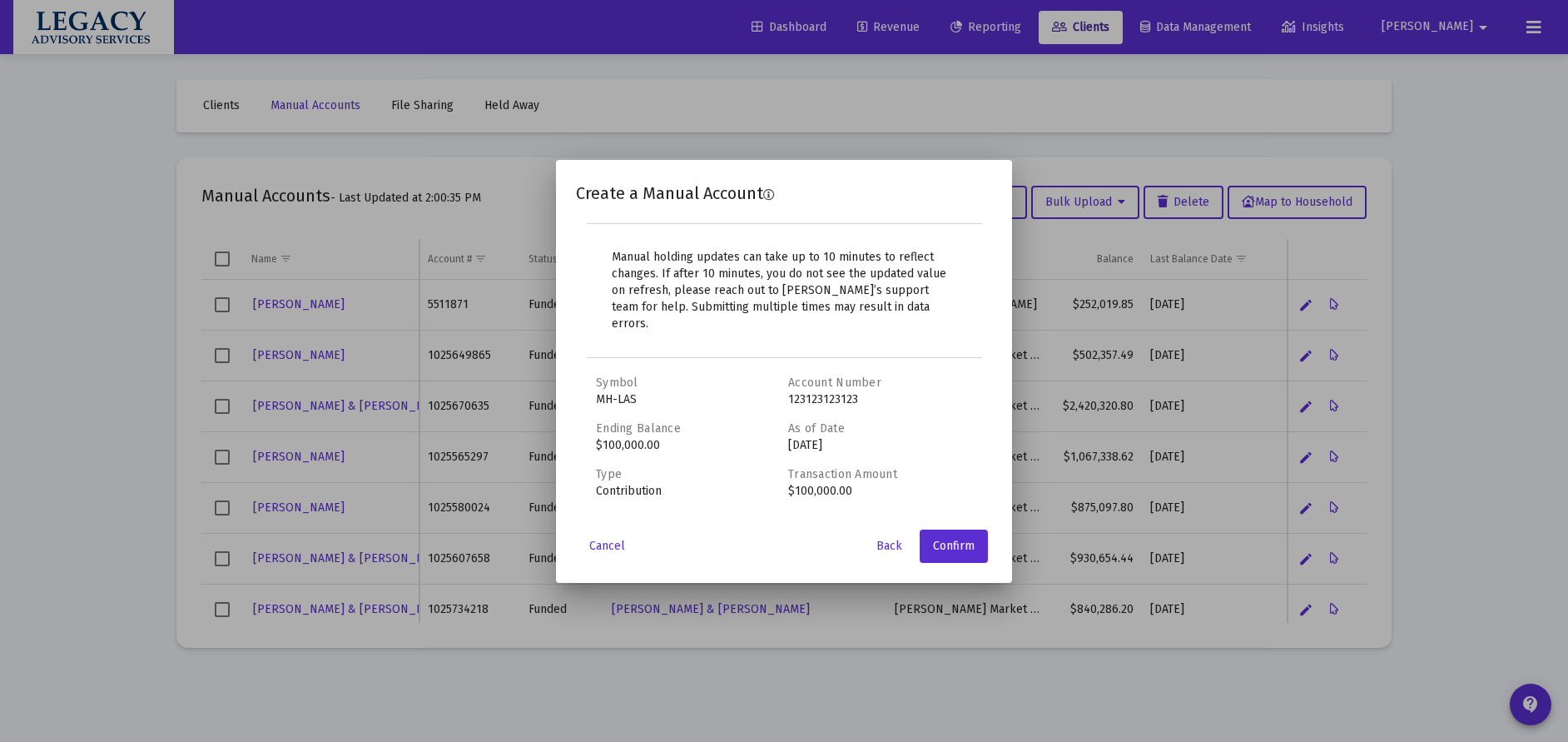
drag, startPoint x: 580, startPoint y: 202, endPoint x: 689, endPoint y: 198, distance: 109.1
click at [689, 198] on span "Create a Manual Account" at bounding box center [670, 192] width 187 height 20
click at [610, 539] on span "Cancel" at bounding box center [607, 545] width 36 height 14
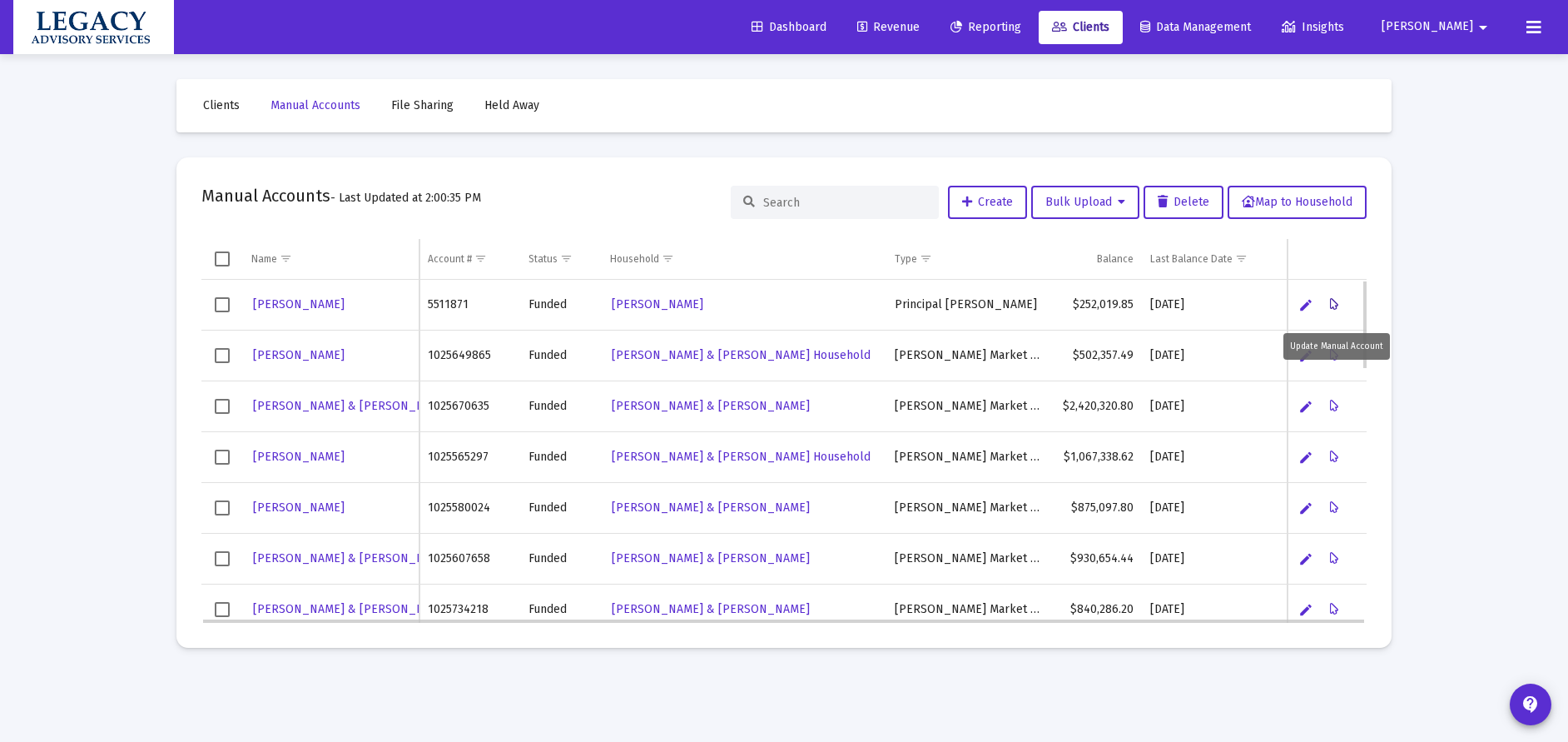
click at [1337, 299] on icon "Data grid" at bounding box center [1335, 304] width 9 height 20
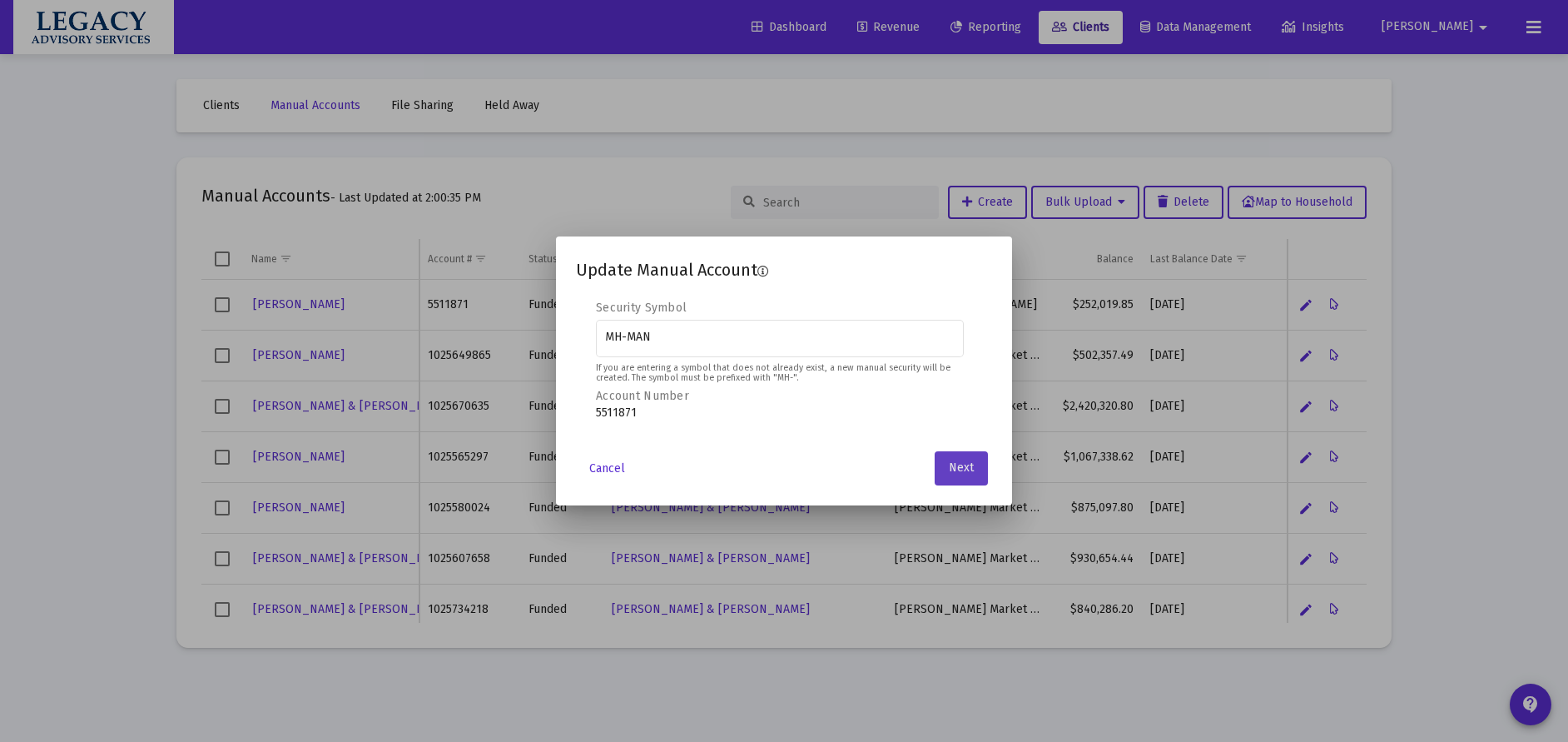
click at [974, 471] on button "Next" at bounding box center [961, 467] width 53 height 34
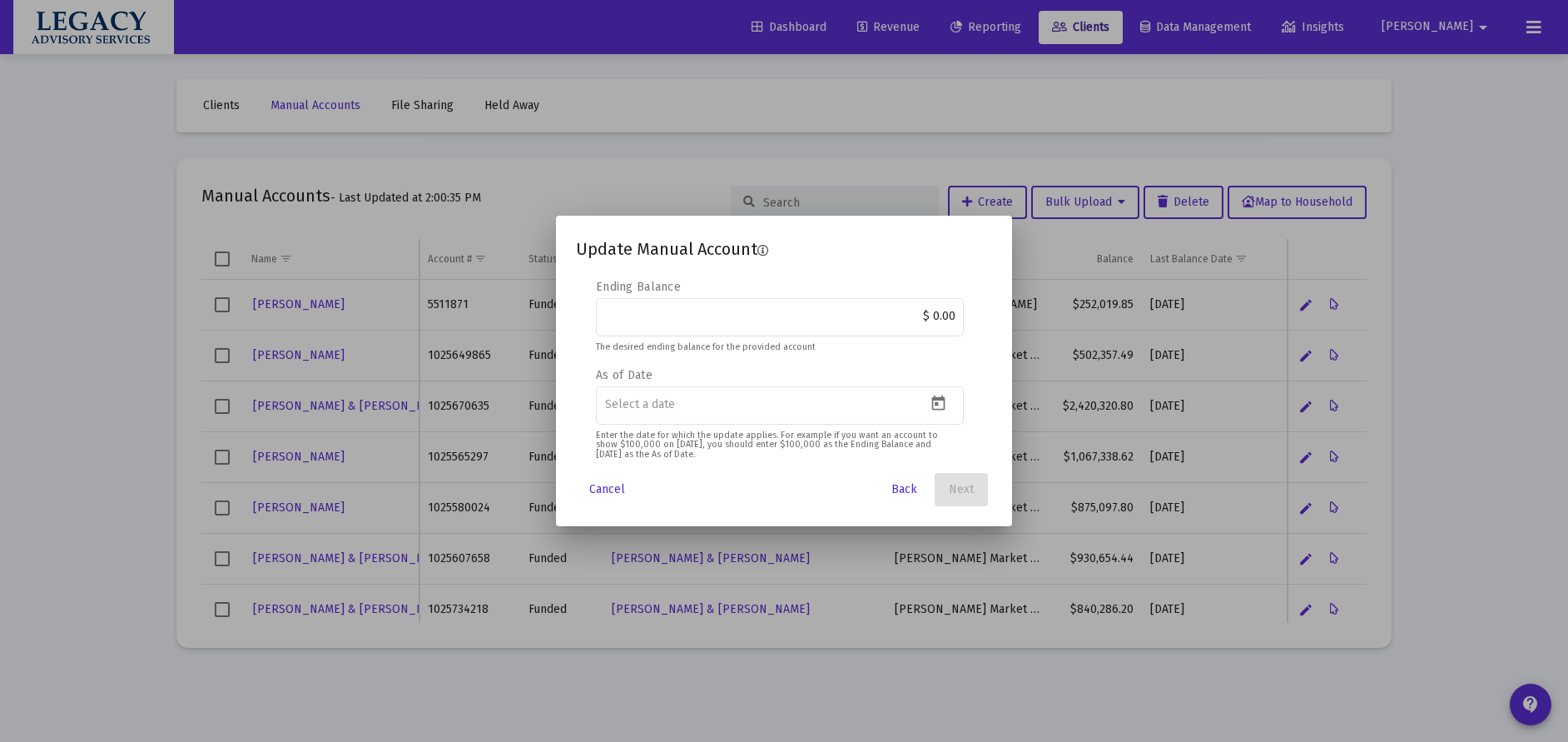
drag, startPoint x: 572, startPoint y: 246, endPoint x: 784, endPoint y: 239, distance: 212.1
click at [784, 239] on mat-dialog-container "Update Manual Account Editable create 2 3 4 Security Symbol MH-MAN If you are e…" at bounding box center [783, 370] width 456 height 310
click at [936, 318] on input "$ 0.00" at bounding box center [780, 316] width 350 height 13
type input "$ 200,000.00"
click at [944, 407] on icon "Open calendar" at bounding box center [939, 403] width 13 height 15
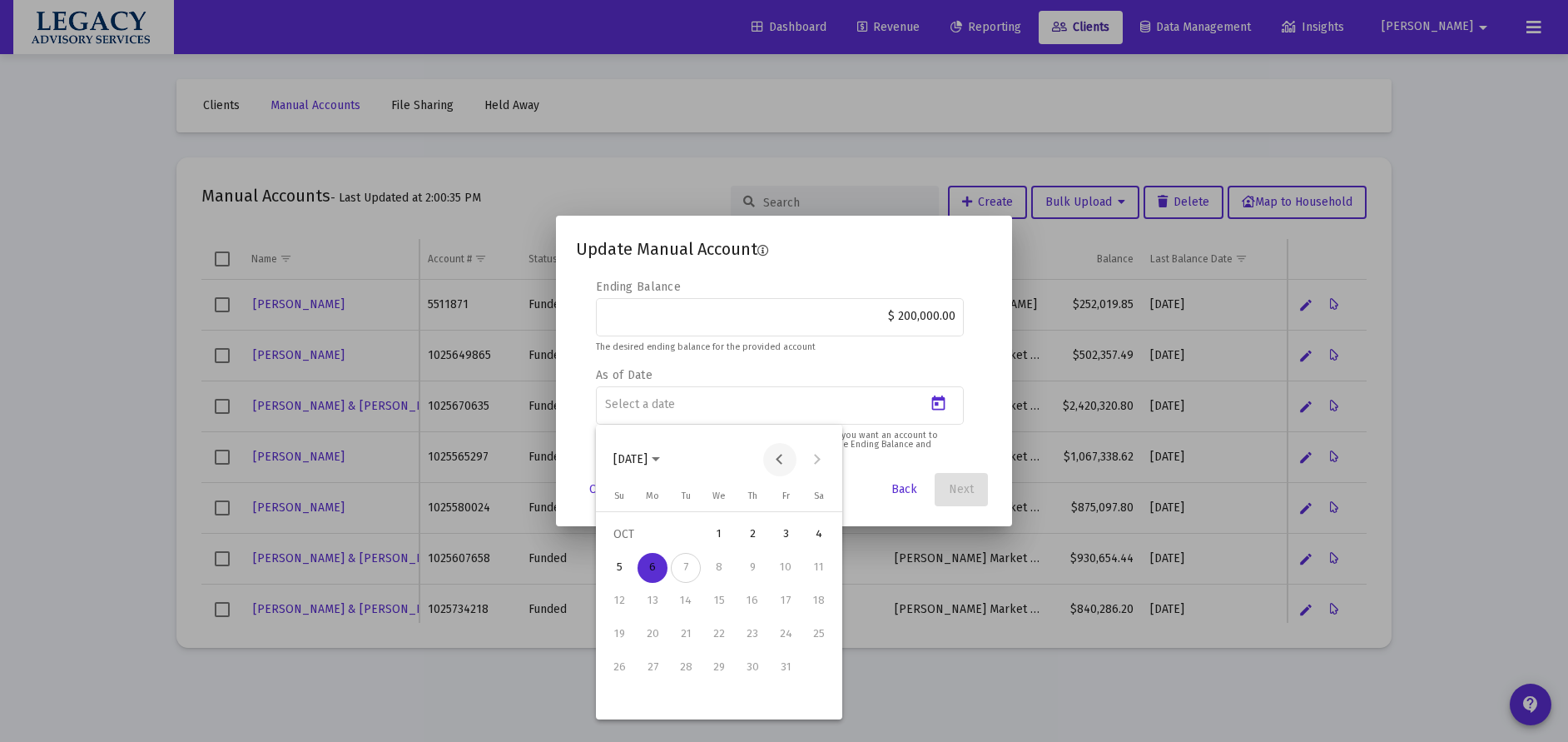
click at [775, 461] on button "Previous month" at bounding box center [780, 460] width 34 height 34
click at [777, 461] on button "Previous month" at bounding box center [780, 460] width 34 height 34
click at [777, 461] on button "Previous month" at bounding box center [780, 460] width 34 height 34
click at [777, 460] on button "Previous month" at bounding box center [780, 460] width 34 height 34
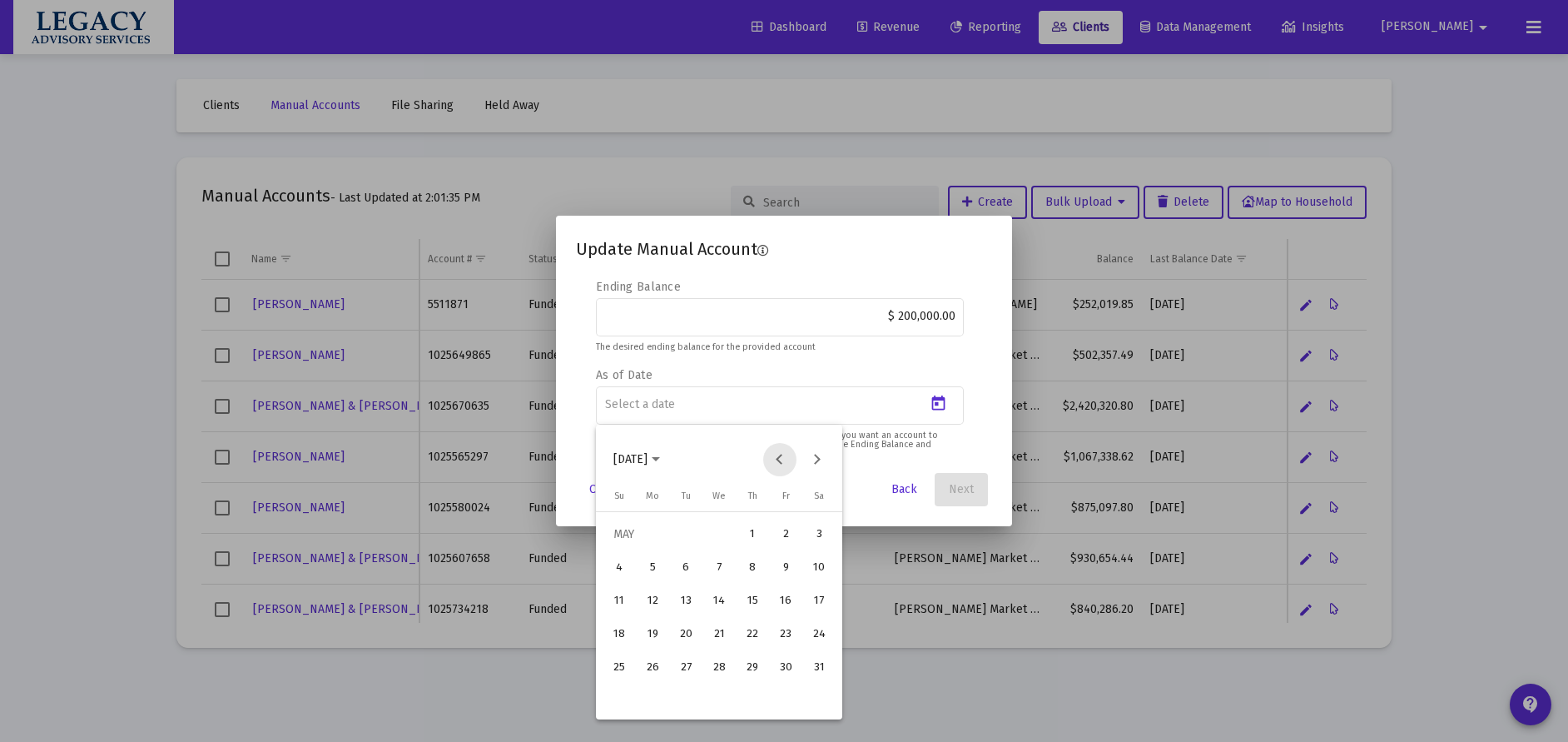
click at [777, 460] on button "Previous month" at bounding box center [780, 460] width 34 height 34
click at [649, 699] on div "31" at bounding box center [652, 701] width 30 height 30
type input "[DATE]"
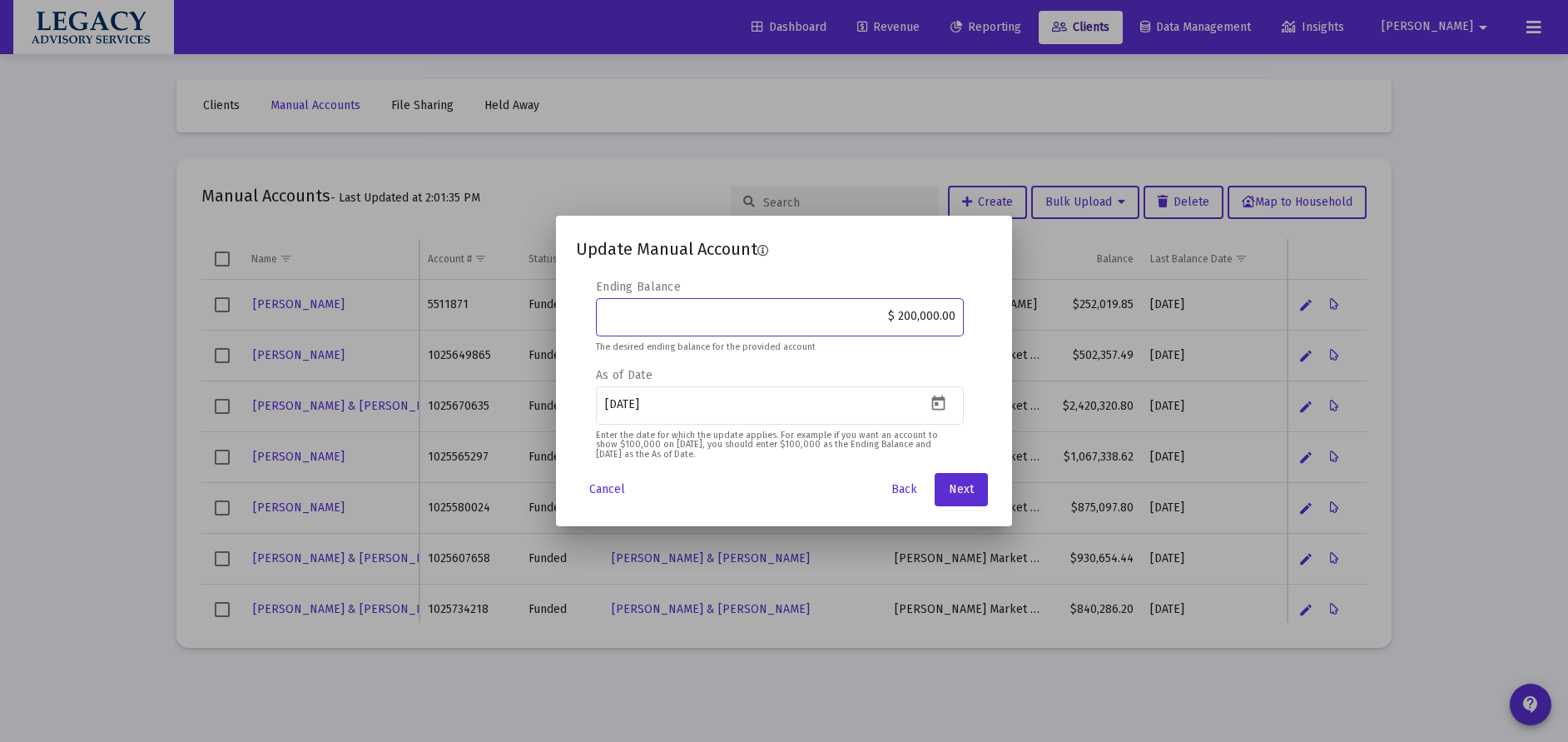
drag, startPoint x: 879, startPoint y: 312, endPoint x: 981, endPoint y: 318, distance: 102.2
click at [981, 318] on div "Security Symbol MH-MAN If you are entering a symbol that does not already exist…" at bounding box center [784, 371] width 416 height 184
click at [969, 495] on span "Next" at bounding box center [961, 488] width 25 height 14
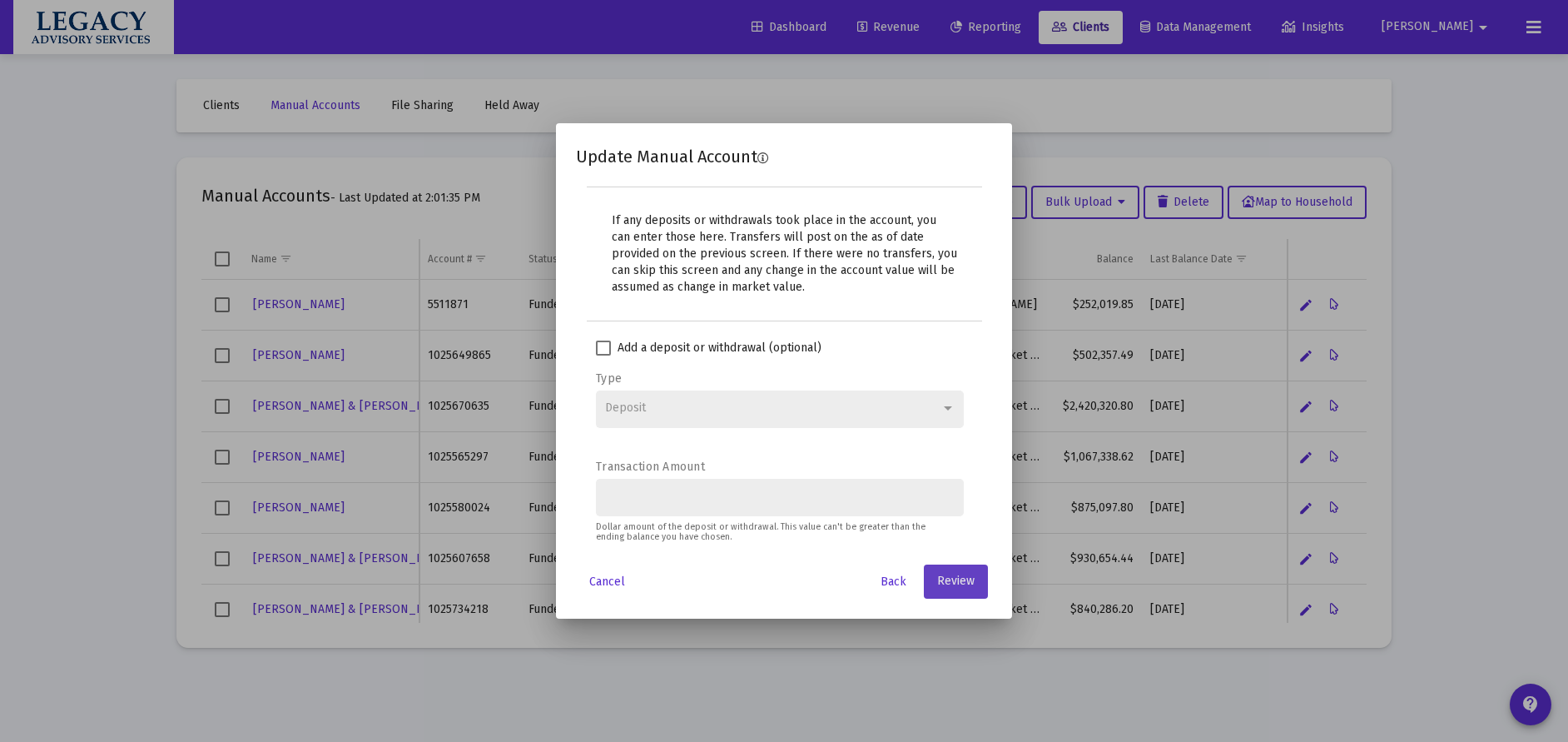
click at [598, 340] on span at bounding box center [603, 348] width 15 height 15
click at [602, 355] on input "Add a deposit or withdrawal (optional)" at bounding box center [602, 355] width 1 height 1
checkbox input "true"
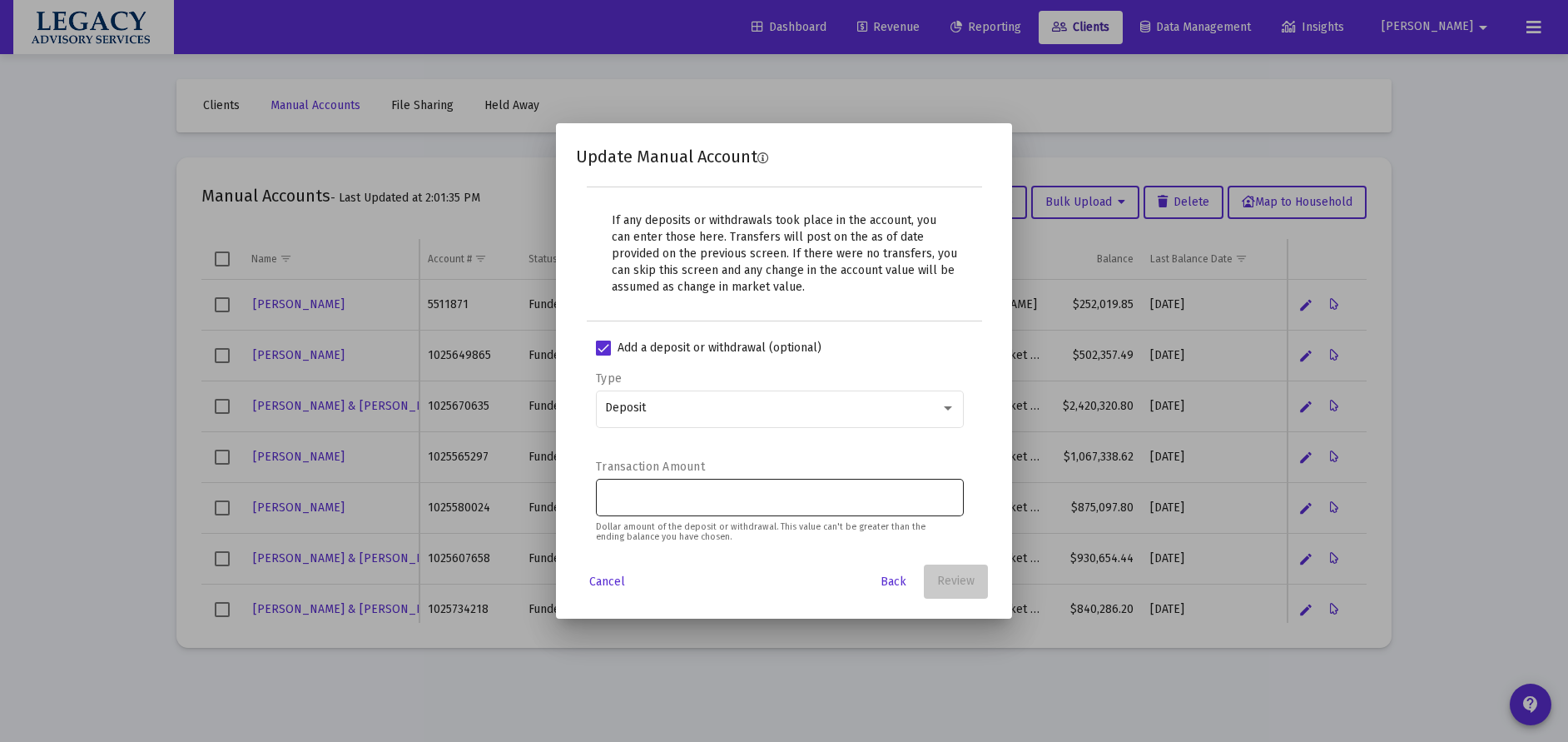
click at [823, 500] on input "Transaction Amount" at bounding box center [780, 496] width 350 height 13
type input "$ 80,000.00"
click at [810, 461] on div "Transaction Amount $ 80,000.00 Dollar amount of the deposit or withdrawal. This…" at bounding box center [779, 496] width 368 height 76
click at [968, 586] on span "Review" at bounding box center [955, 581] width 37 height 14
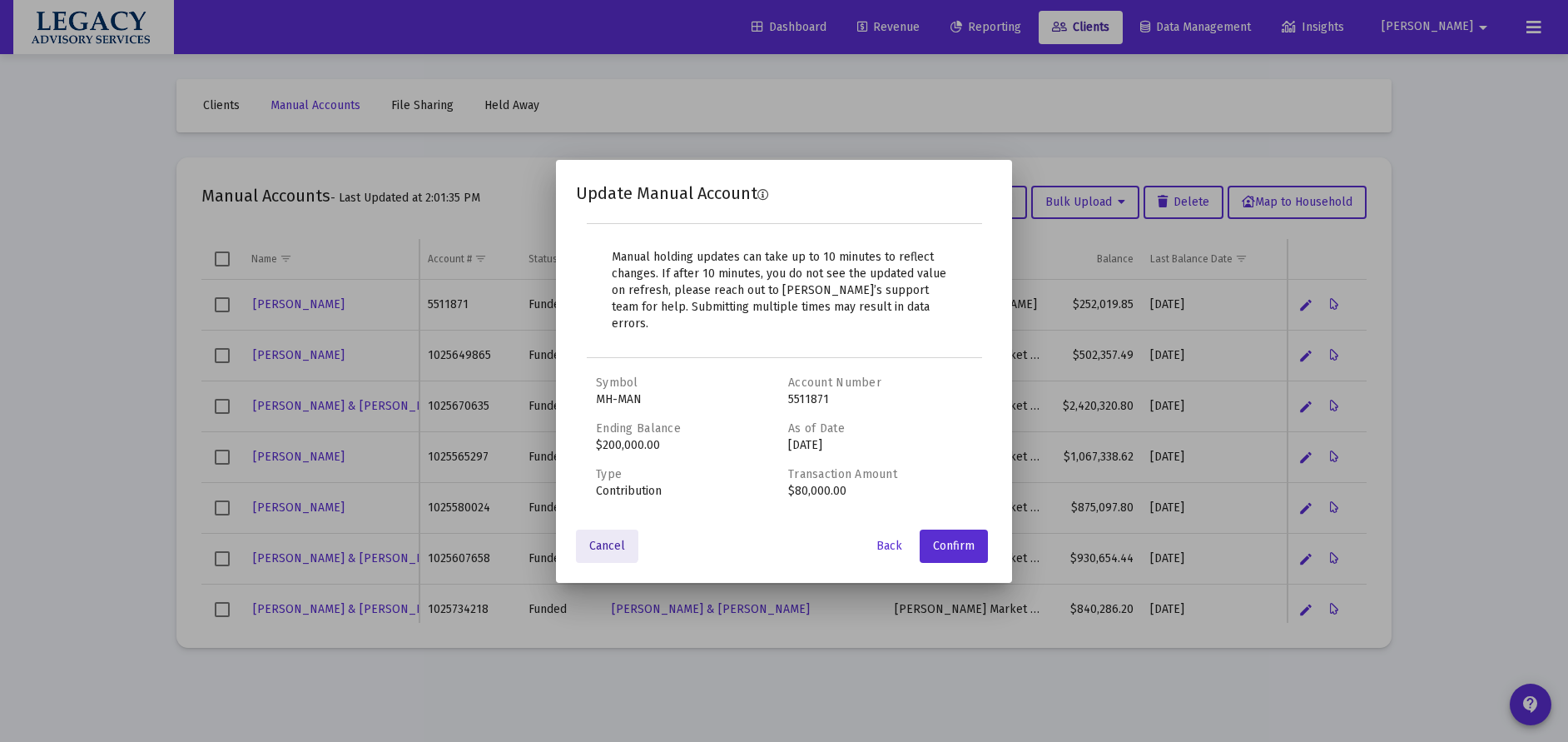
click at [606, 539] on span "Cancel" at bounding box center [607, 545] width 36 height 14
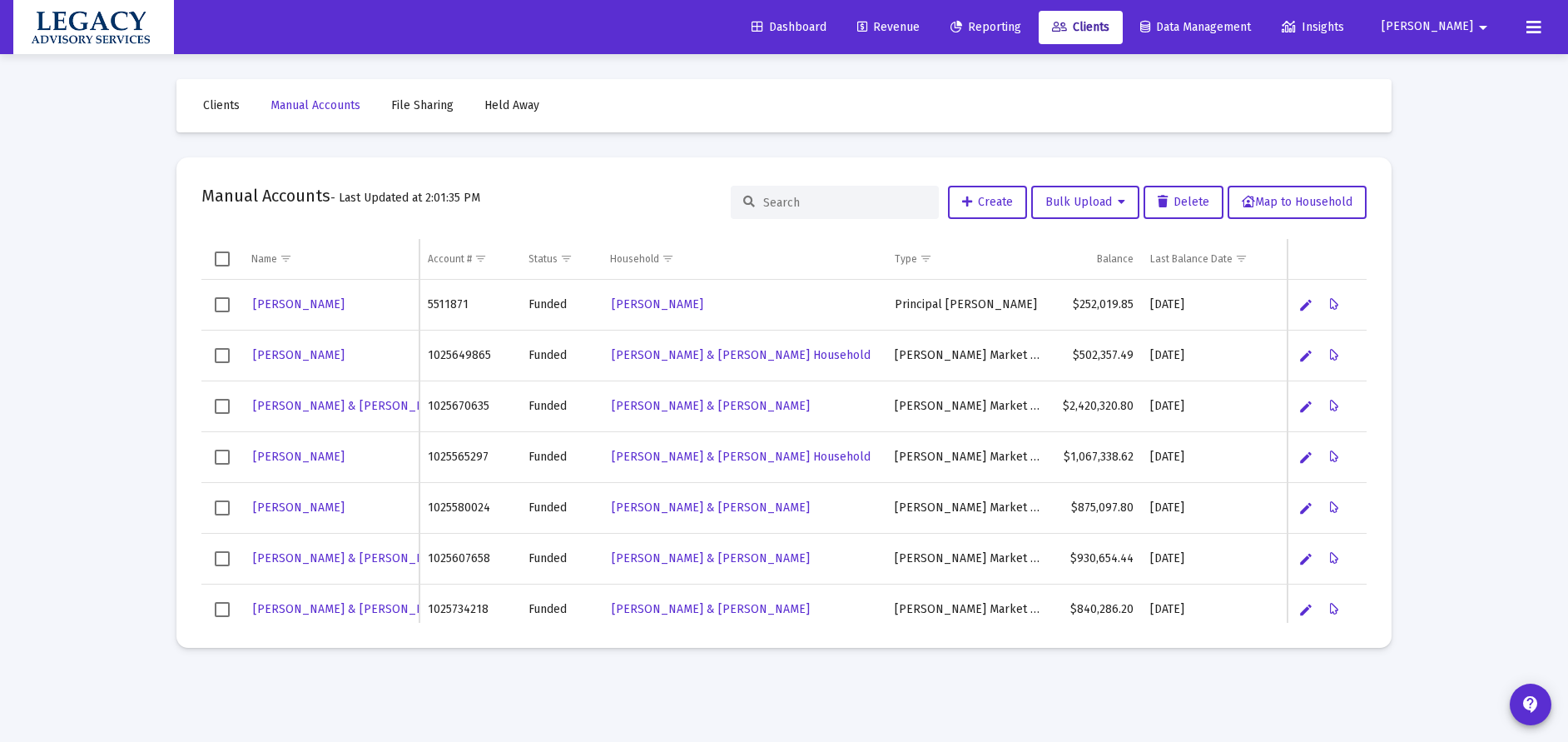
drag, startPoint x: 194, startPoint y: 196, endPoint x: 329, endPoint y: 191, distance: 135.1
click at [329, 191] on mat-card "Manual Accounts - Last Updated at 2:01:35 PM Create Bulk Upload Delete Map to H…" at bounding box center [783, 402] width 1215 height 490
